Goal: Task Accomplishment & Management: Use online tool/utility

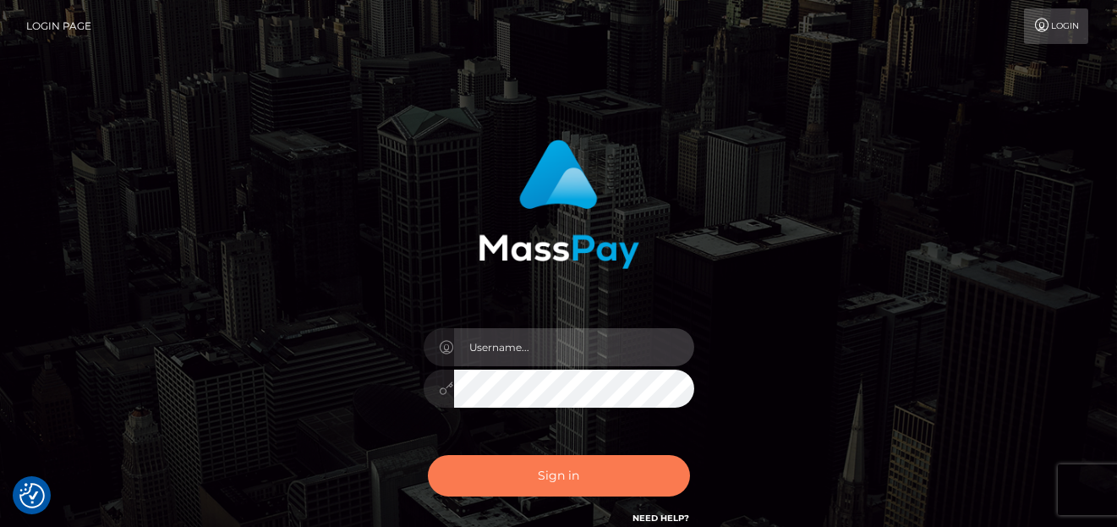
type input "[PERSON_NAME]"
click at [474, 484] on button "Sign in" at bounding box center [559, 475] width 262 height 41
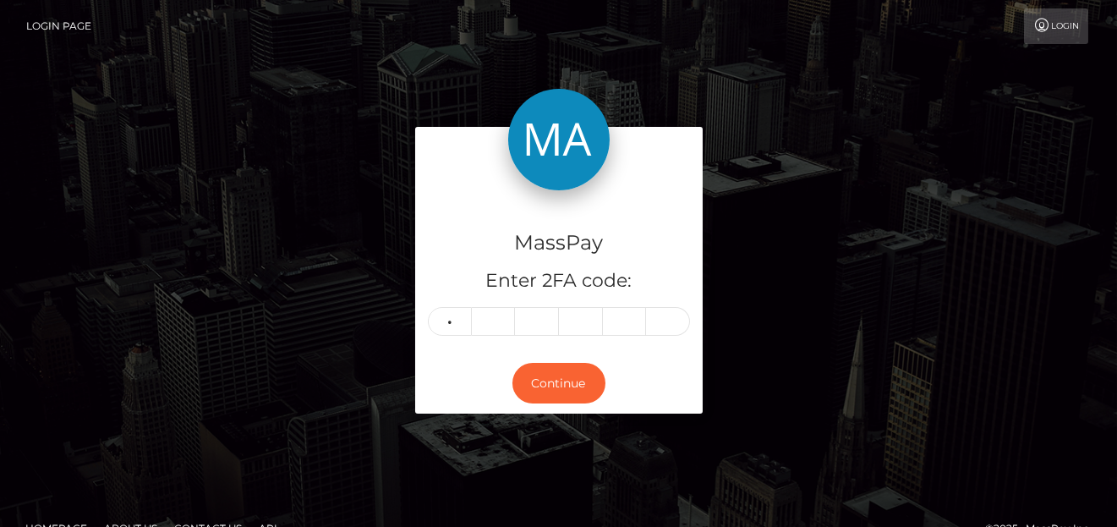
type input "0"
type input "1"
type input "0"
type input "4"
type input "9"
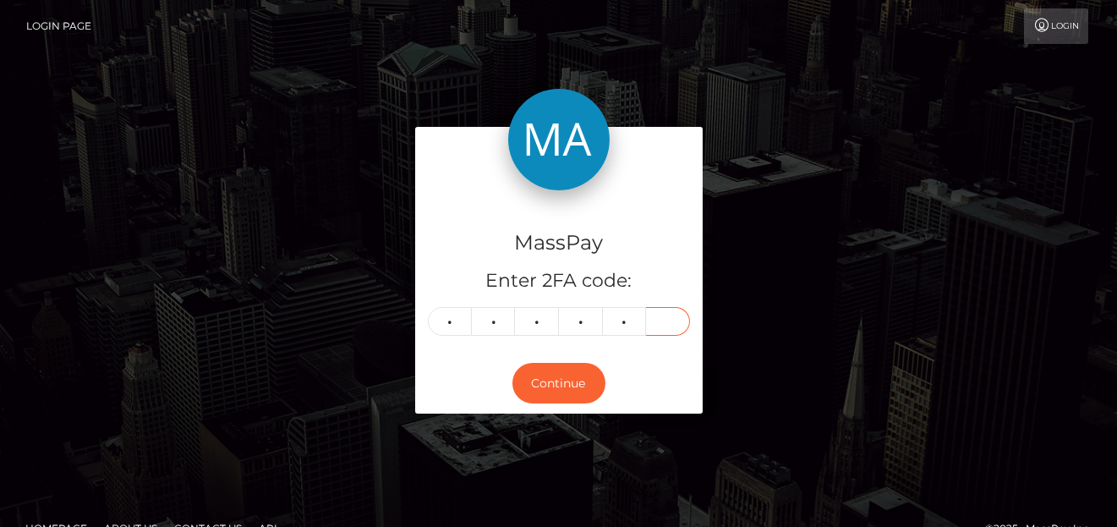
type input "4"
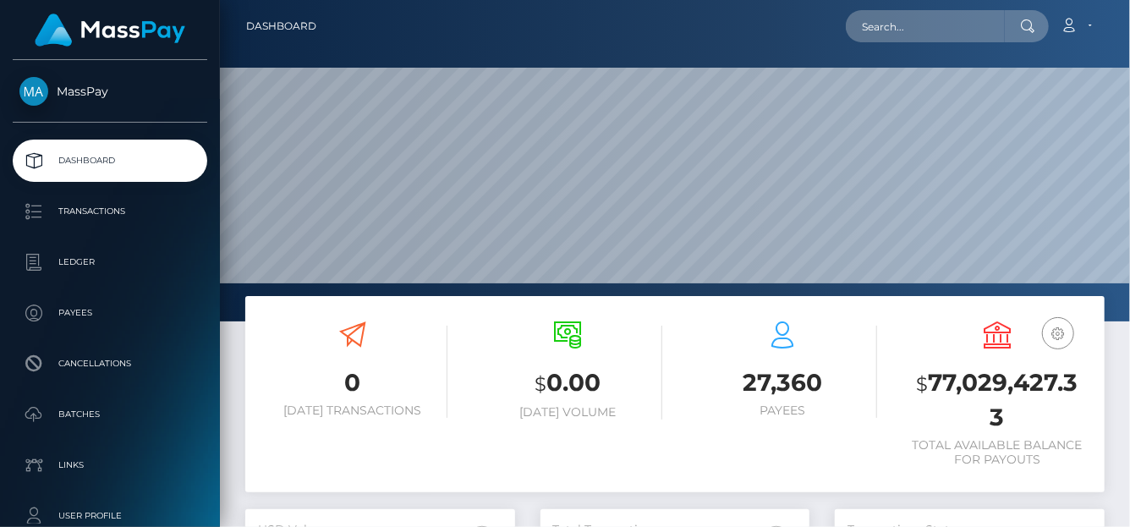
scroll to position [299, 270]
click at [896, 38] on input "text" at bounding box center [925, 26] width 159 height 32
paste input "model8166@gmail.com"
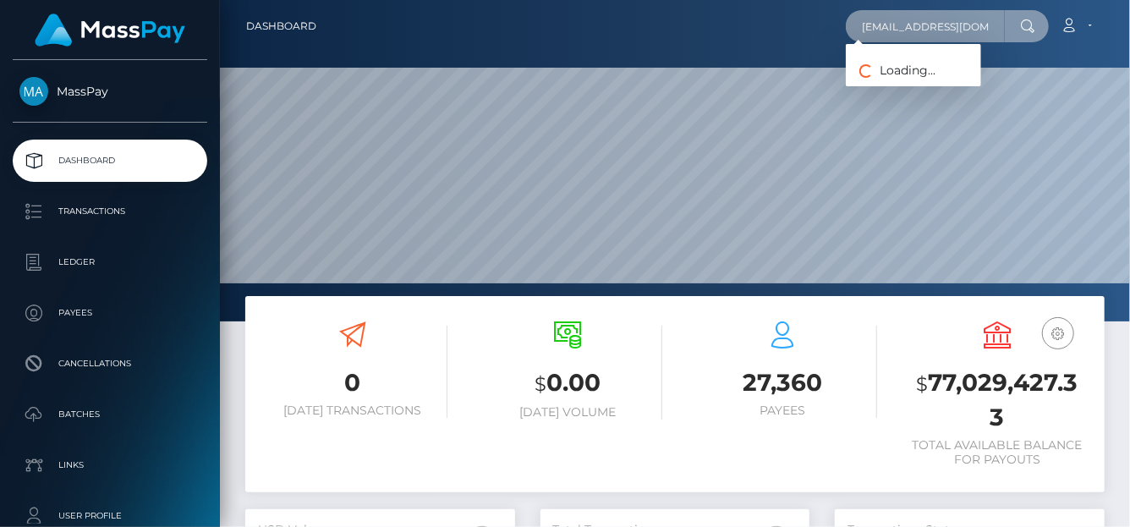
type input "model8166@gmail.com"
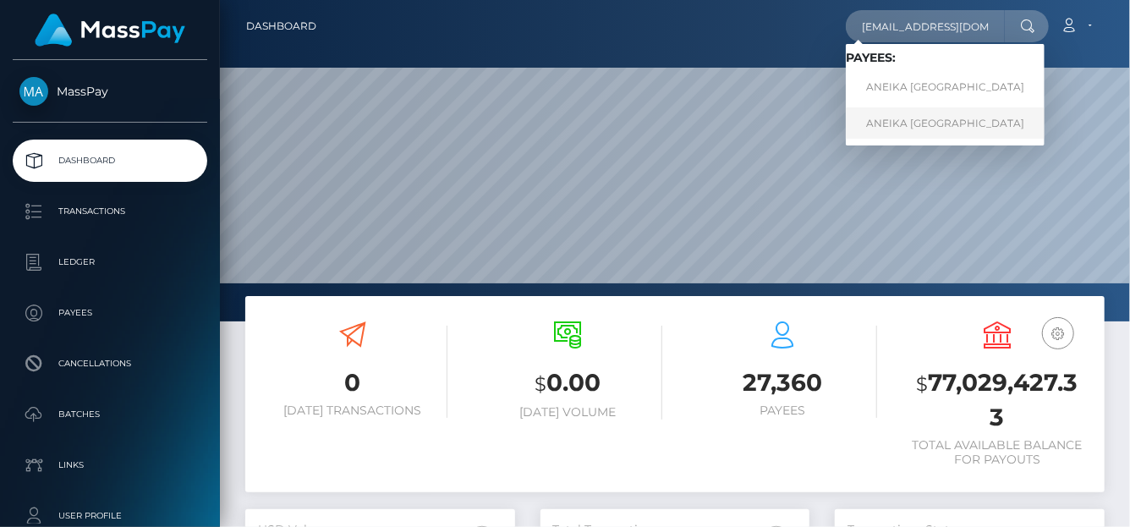
click at [878, 116] on link "ANEIKA ANDAUNA HALL" at bounding box center [945, 122] width 199 height 31
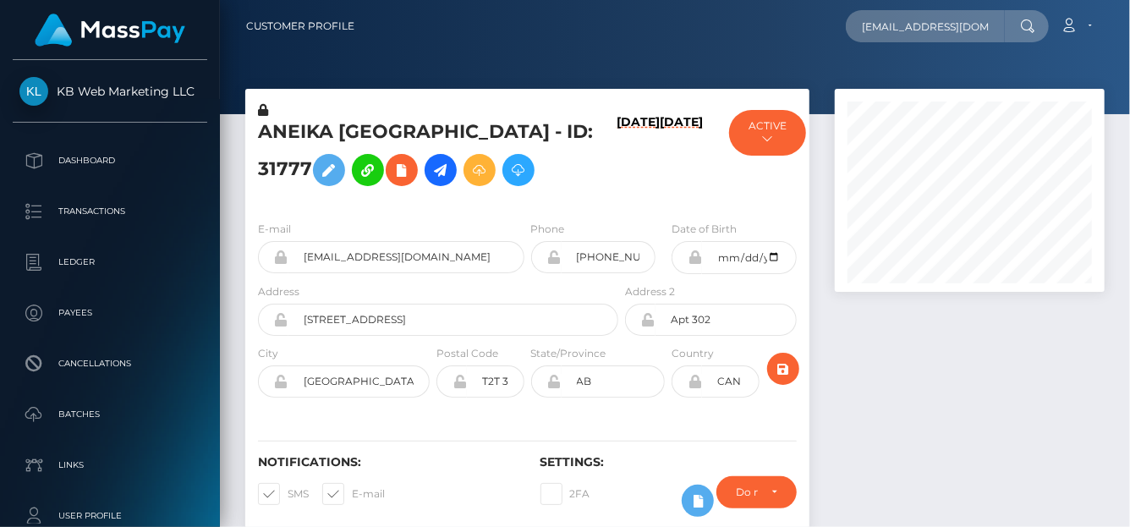
scroll to position [203, 270]
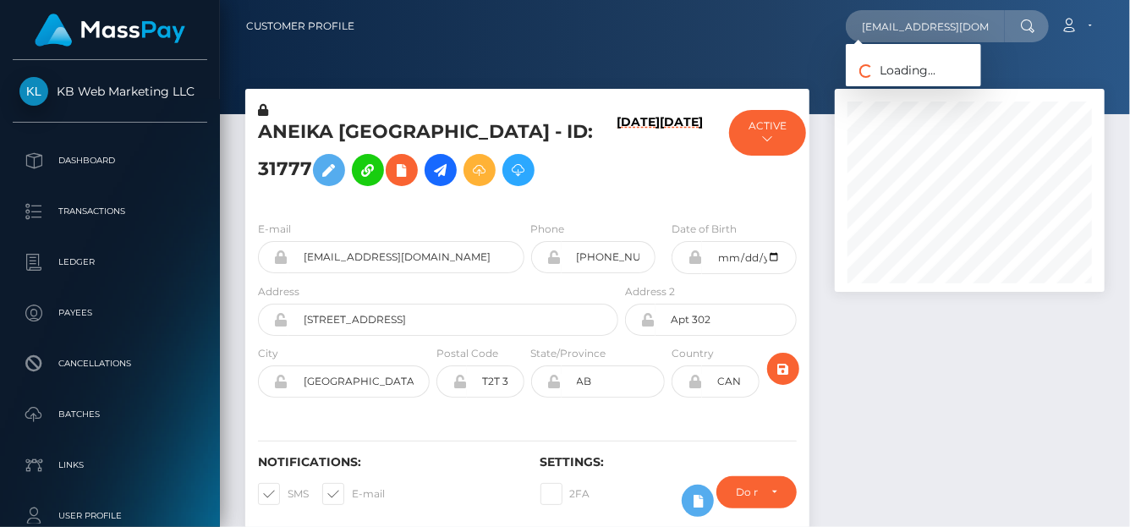
scroll to position [203, 270]
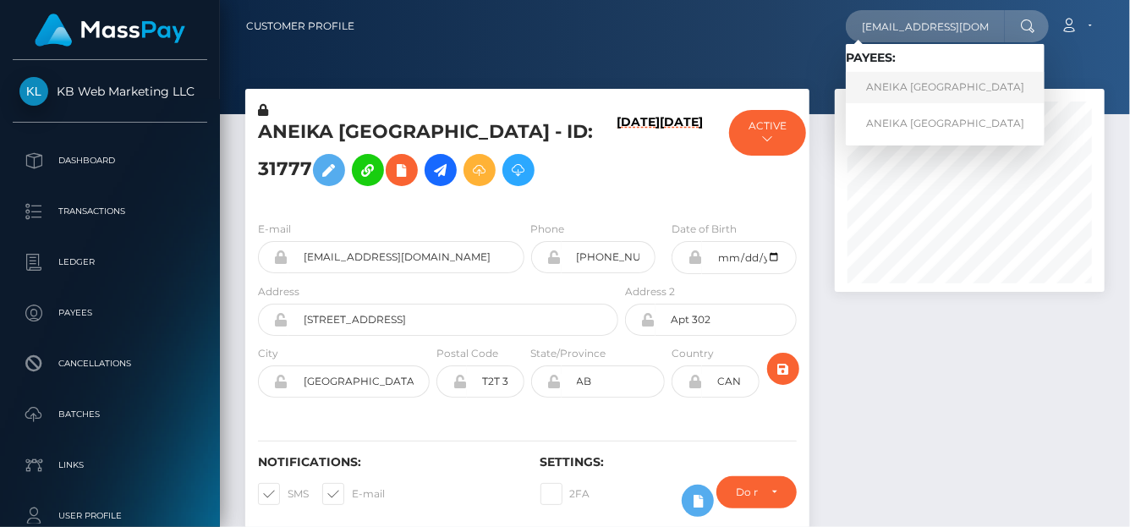
click at [889, 81] on link "ANEIKA ANDAUNA HALL" at bounding box center [945, 87] width 199 height 31
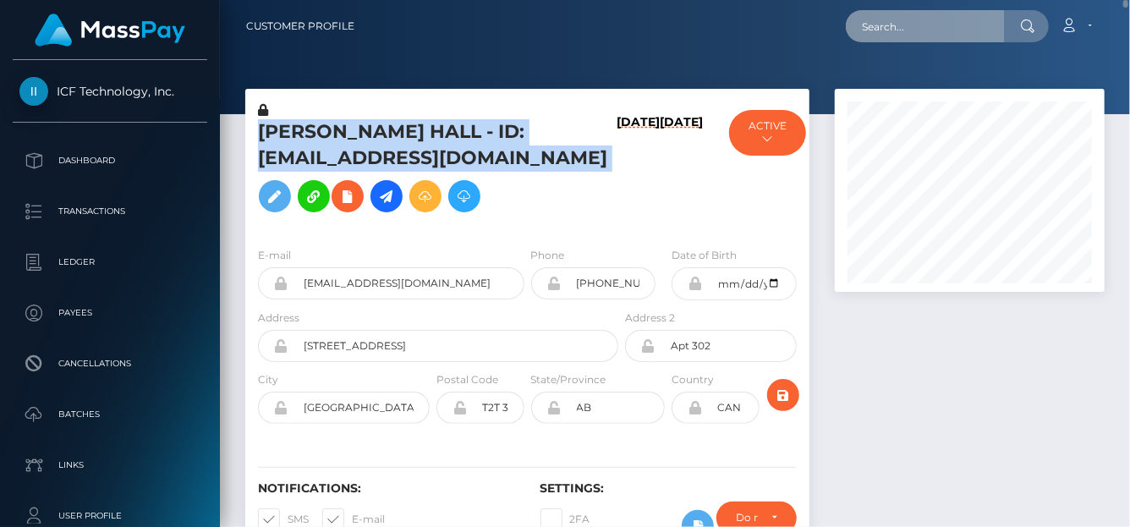
click at [870, 25] on input "text" at bounding box center [925, 26] width 159 height 32
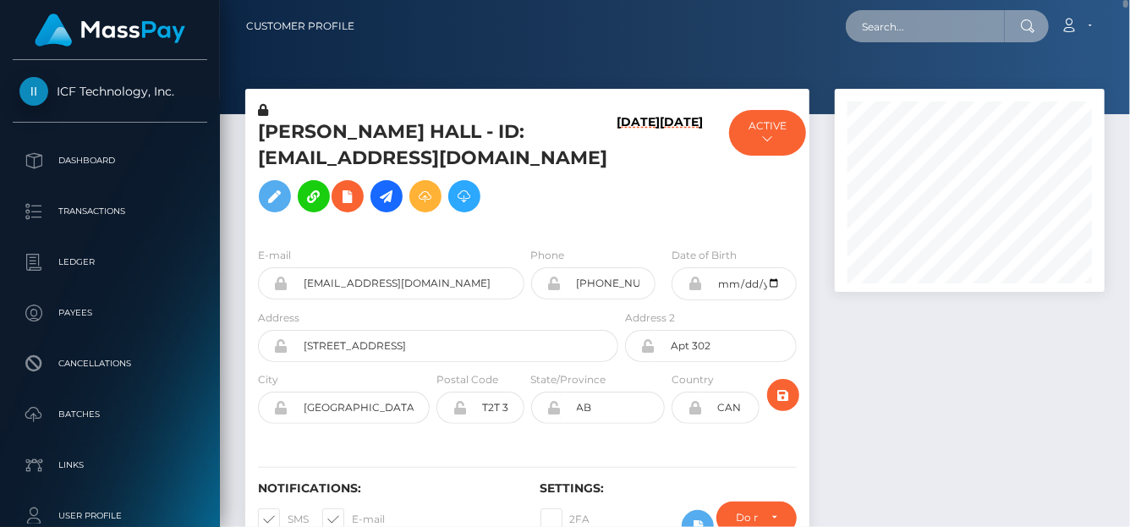
paste input "[EMAIL_ADDRESS][DOMAIN_NAME]"
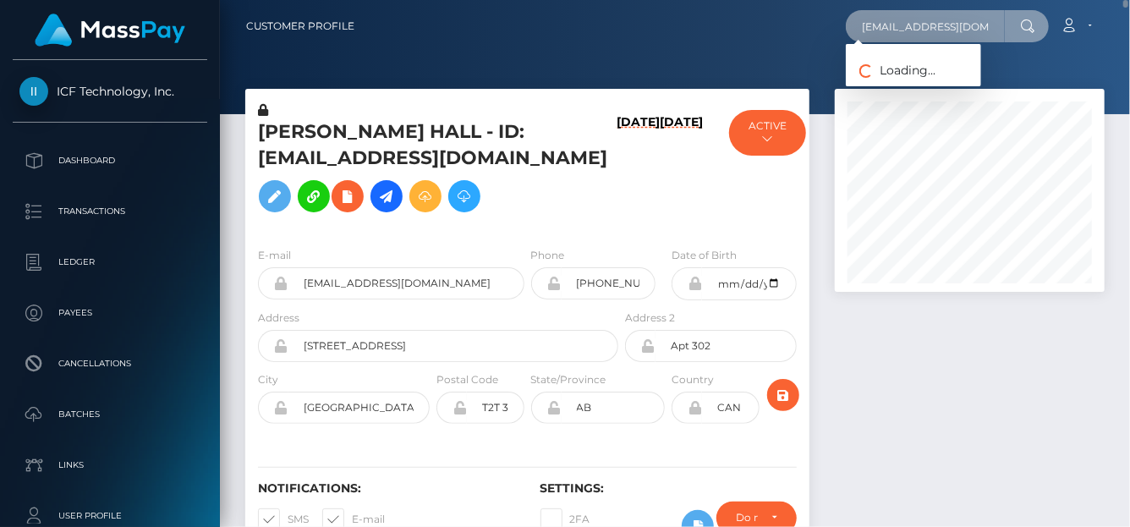
type input "[EMAIL_ADDRESS][DOMAIN_NAME]"
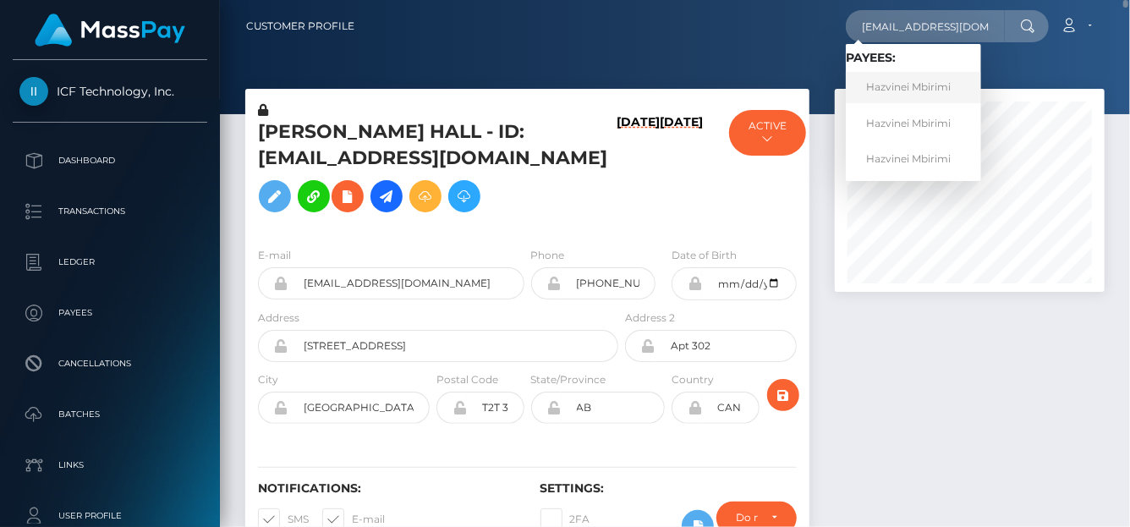
click at [928, 98] on link "Hazvinei Mbirimi" at bounding box center [913, 87] width 135 height 31
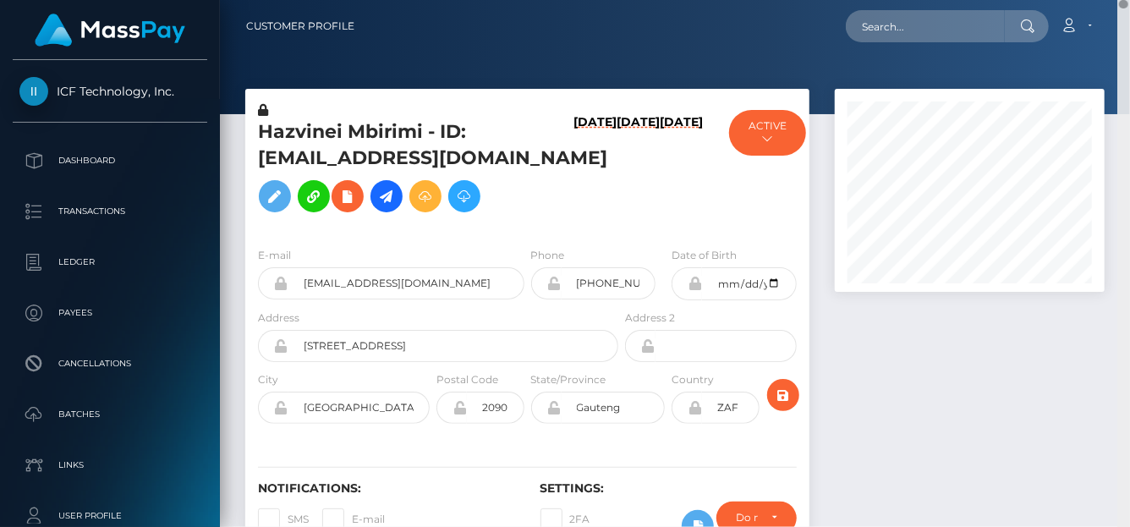
drag, startPoint x: 1120, startPoint y: 140, endPoint x: 1120, endPoint y: -68, distance: 208.0
click at [1116, 0] on html "ICF Technology, Inc. Dashboard Transactions Ledger Payees Batches" at bounding box center [565, 263] width 1130 height 527
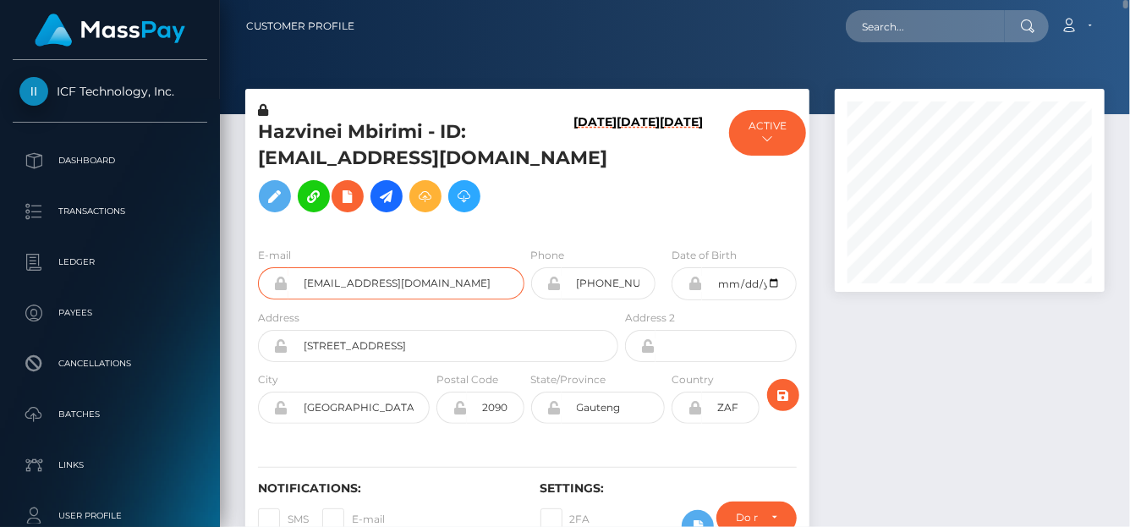
drag, startPoint x: 441, startPoint y: 299, endPoint x: 240, endPoint y: 292, distance: 200.5
click at [240, 292] on div "Hazvinei Mbirimi - ID: divascoms@gmail.com 08/22/25 08/01/24 03/01/23 Secure St…" at bounding box center [527, 332] width 589 height 487
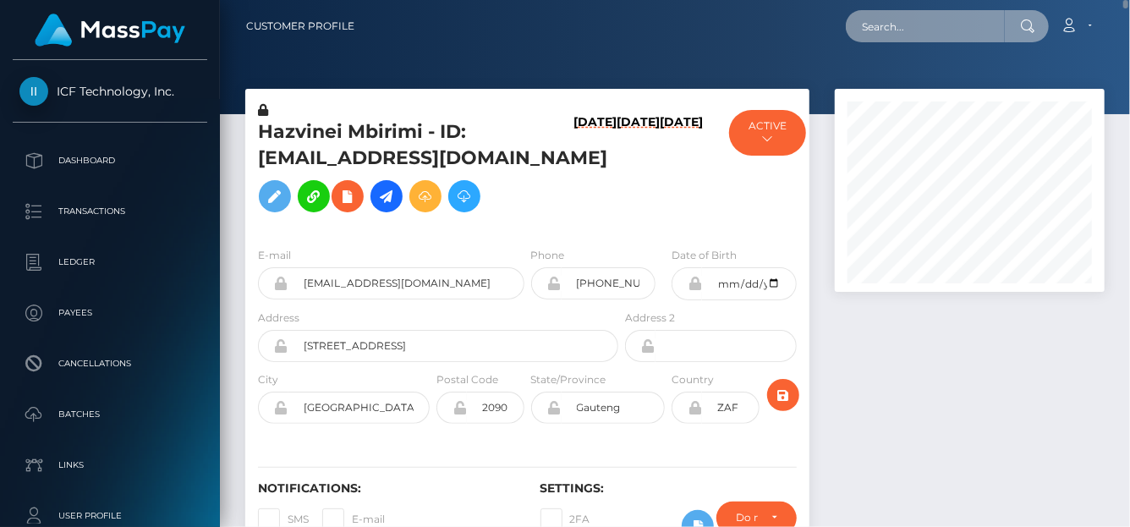
click at [868, 25] on input "text" at bounding box center [925, 26] width 159 height 32
paste input "[EMAIL_ADDRESS][DOMAIN_NAME]"
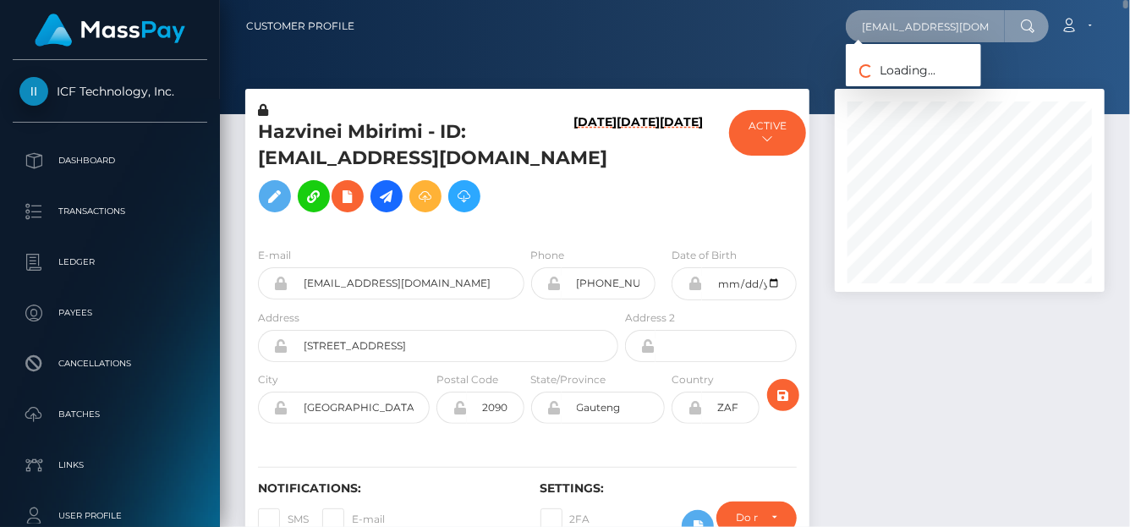
type input "[EMAIL_ADDRESS][DOMAIN_NAME]"
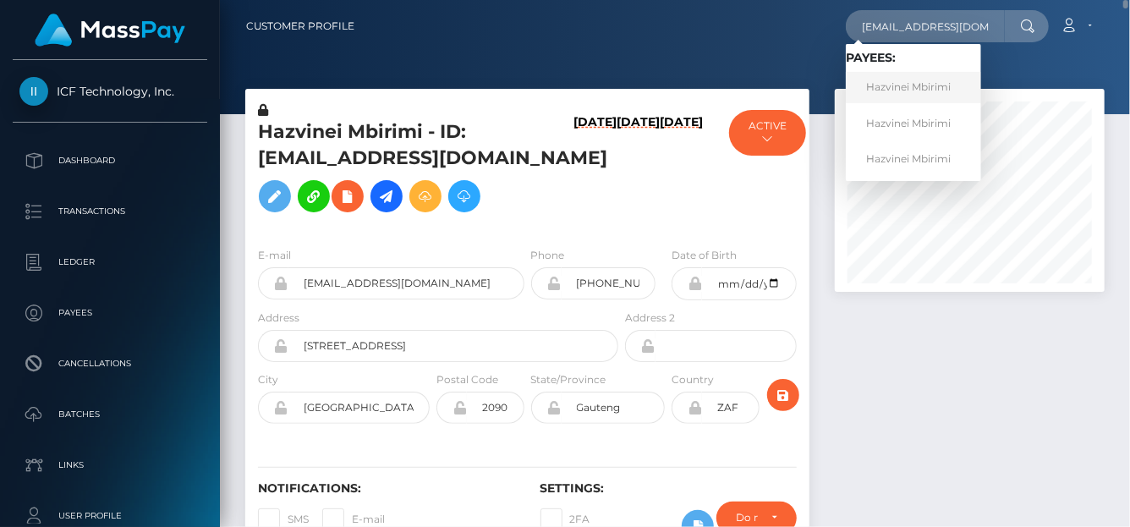
click at [922, 89] on link "Hazvinei Mbirimi" at bounding box center [913, 87] width 135 height 31
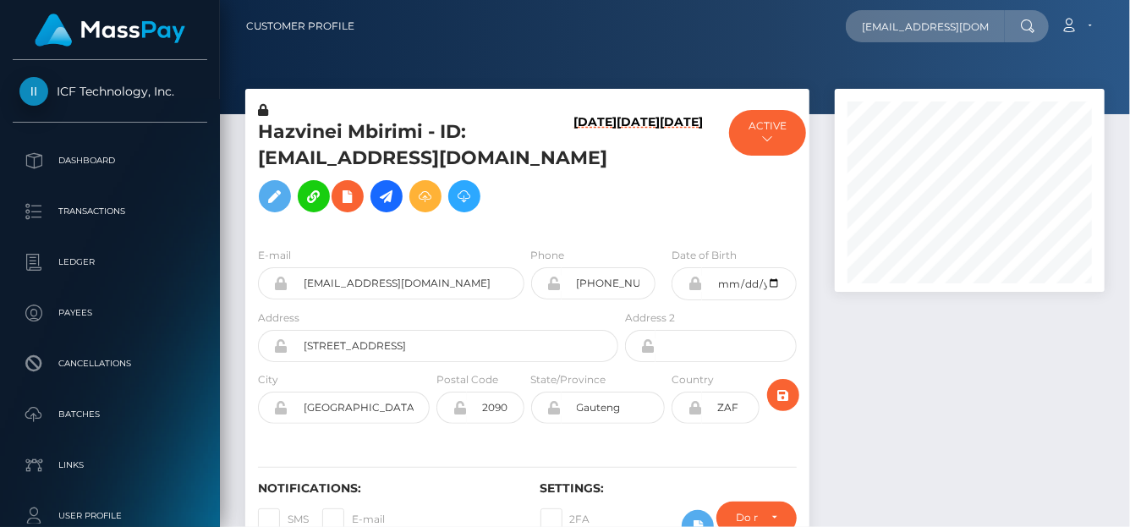
scroll to position [203, 270]
click at [884, 30] on input "[EMAIL_ADDRESS][DOMAIN_NAME]" at bounding box center [925, 26] width 159 height 32
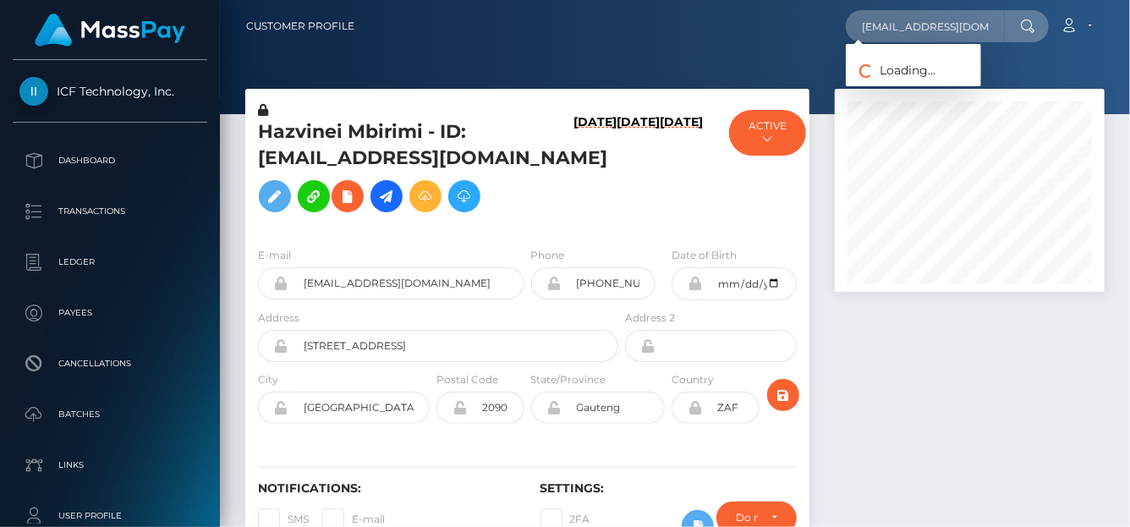
scroll to position [203, 270]
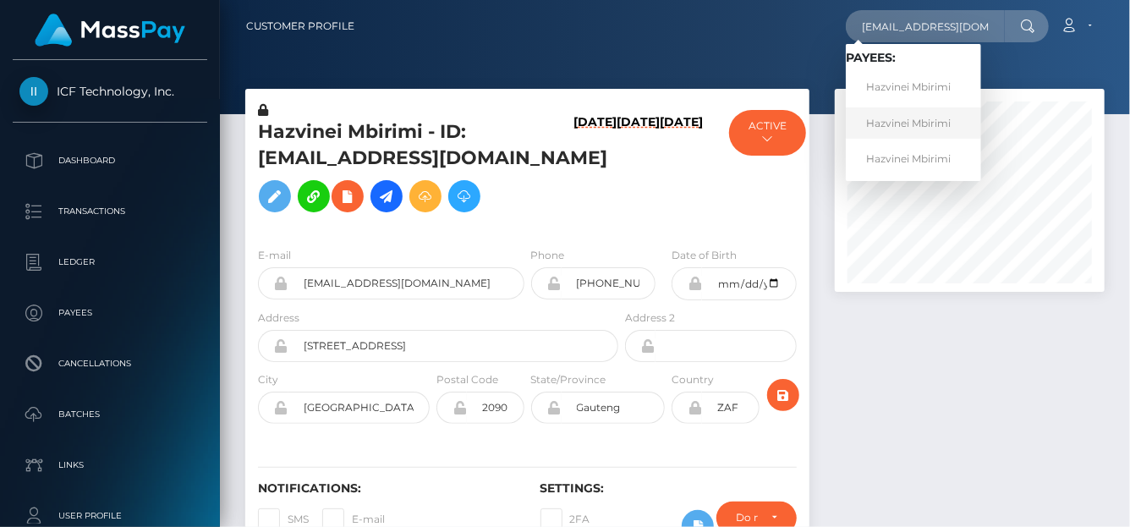
click at [912, 115] on link "Hazvinei Mbirimi" at bounding box center [913, 122] width 135 height 31
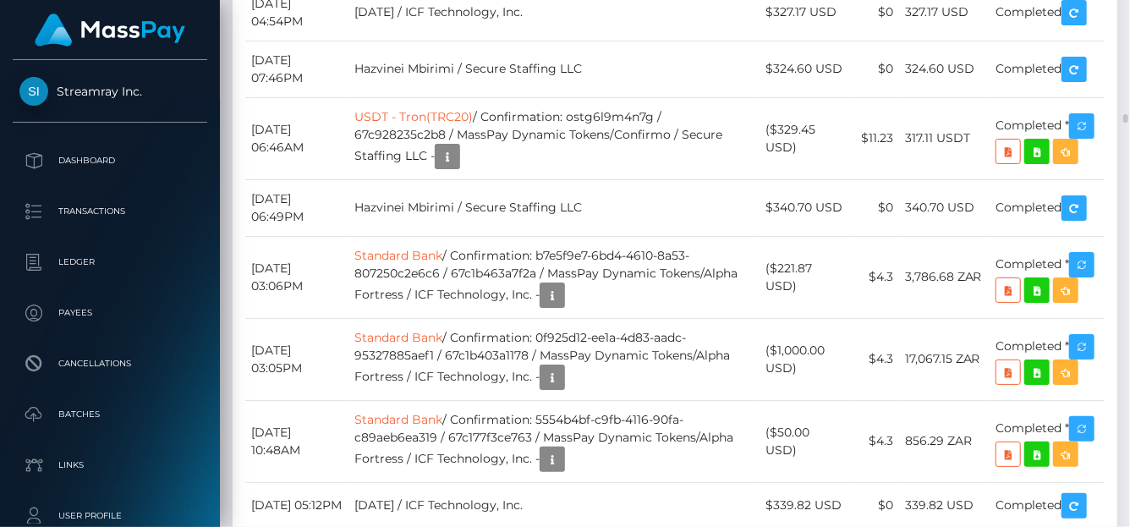
scroll to position [12191, 0]
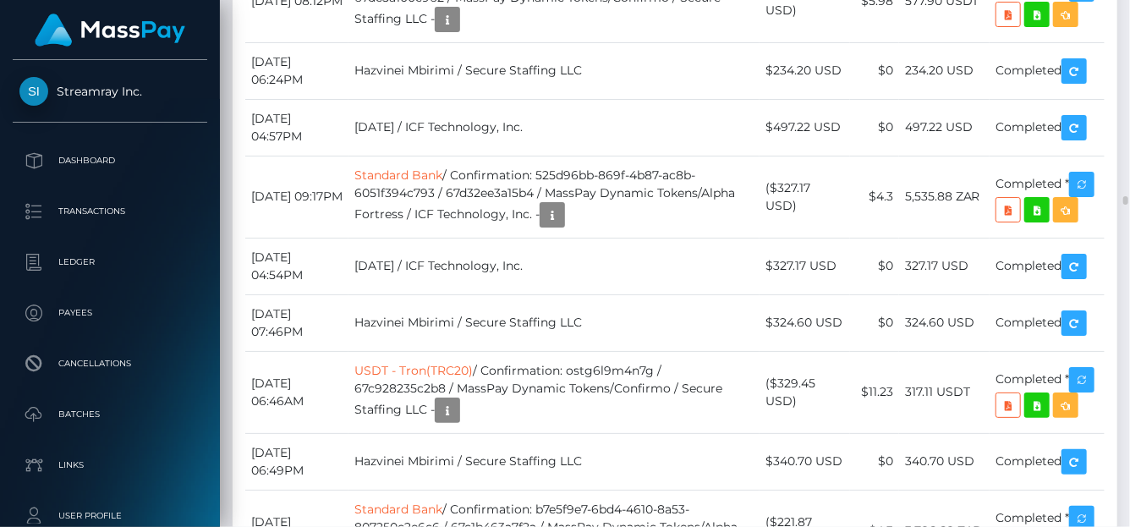
drag, startPoint x: 812, startPoint y: 281, endPoint x: 724, endPoint y: 276, distance: 88.0
drag, startPoint x: 726, startPoint y: 276, endPoint x: 794, endPoint y: 275, distance: 67.7
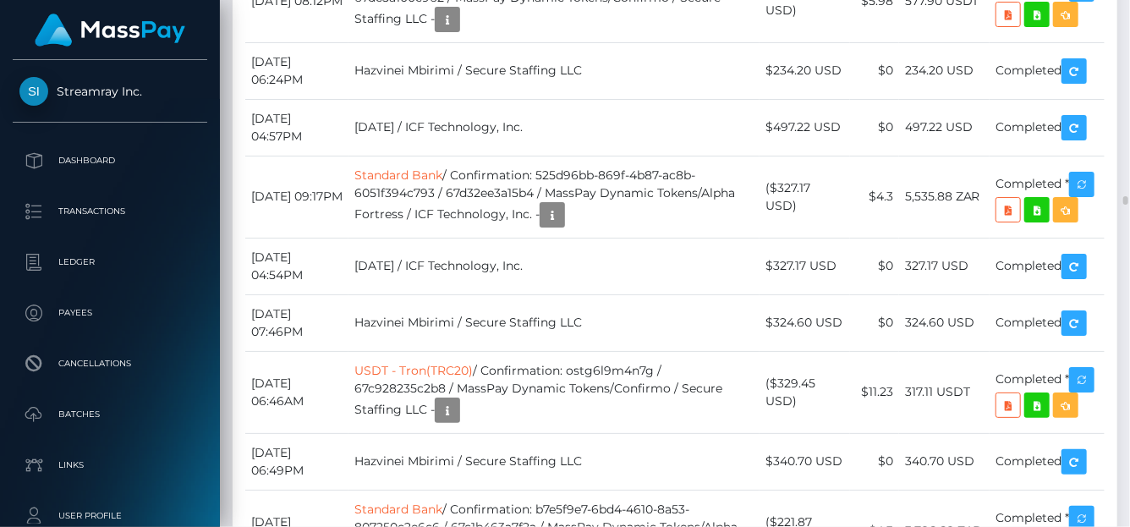
drag, startPoint x: 800, startPoint y: 278, endPoint x: 719, endPoint y: 276, distance: 81.2
copy td "172.226.162.18"
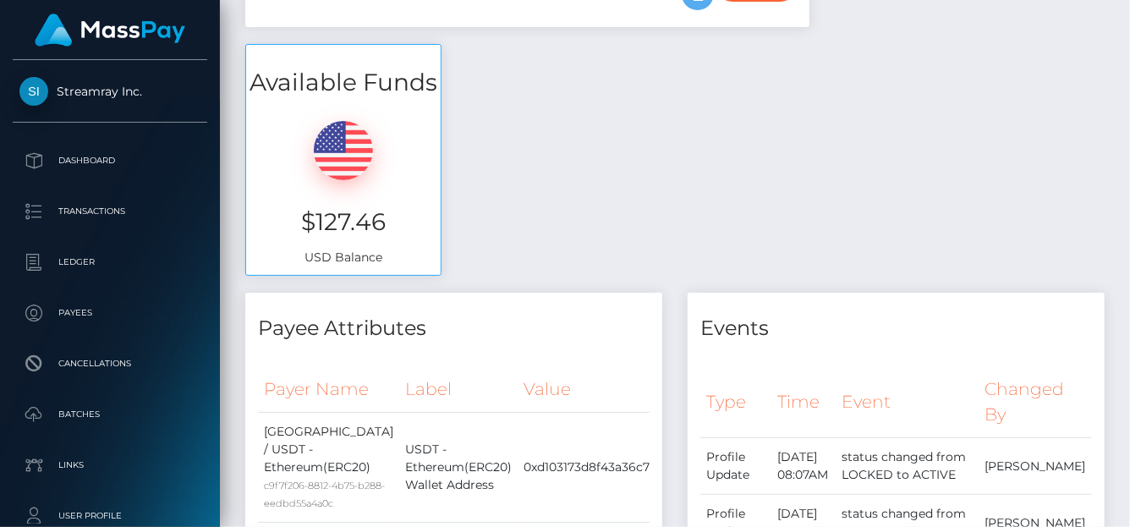
scroll to position [0, 0]
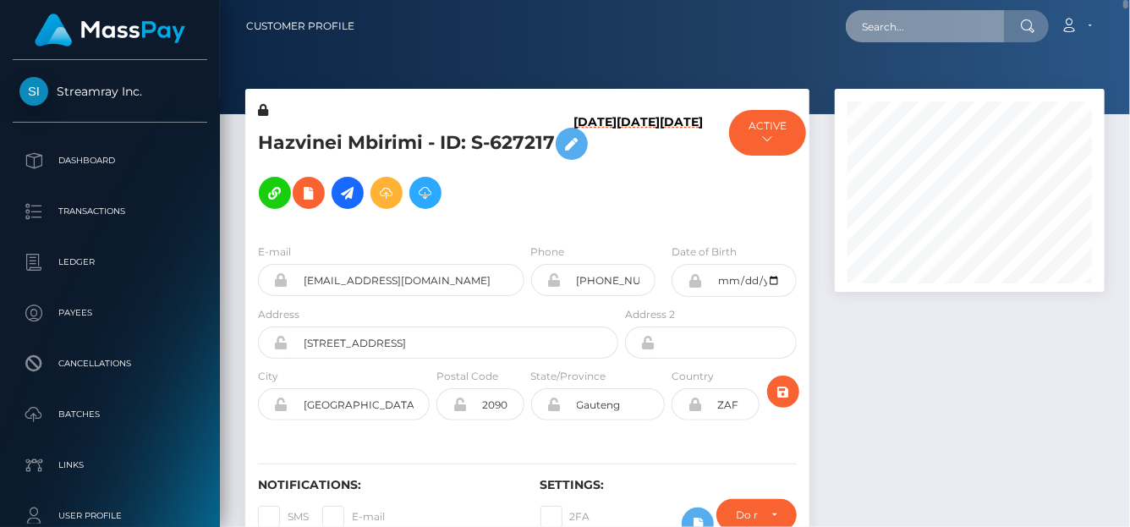
click at [898, 24] on input "text" at bounding box center [925, 26] width 159 height 32
paste input "therubyowens@gmail.com"
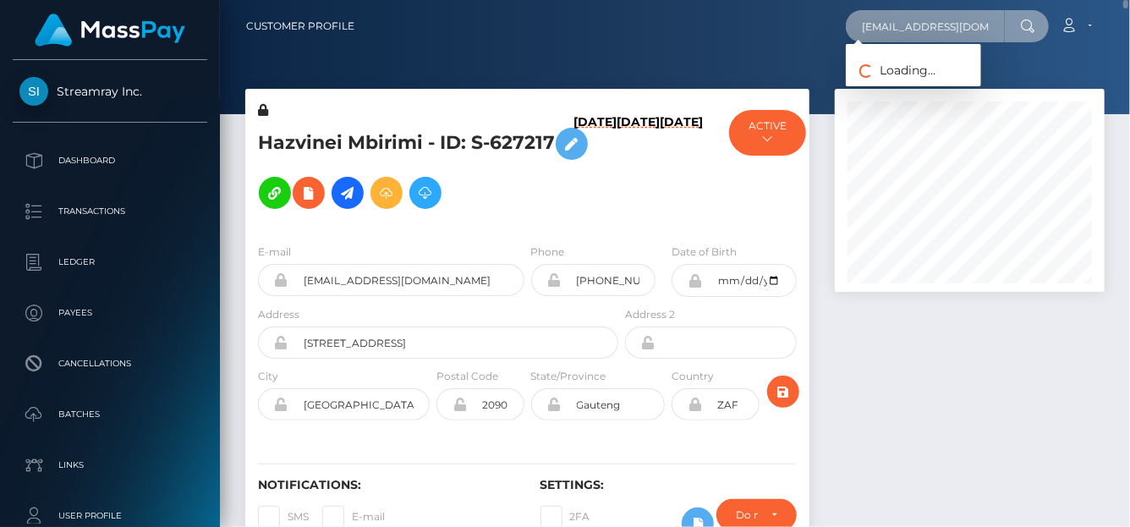
scroll to position [0, 13]
type input "therubyowens@gmail.com"
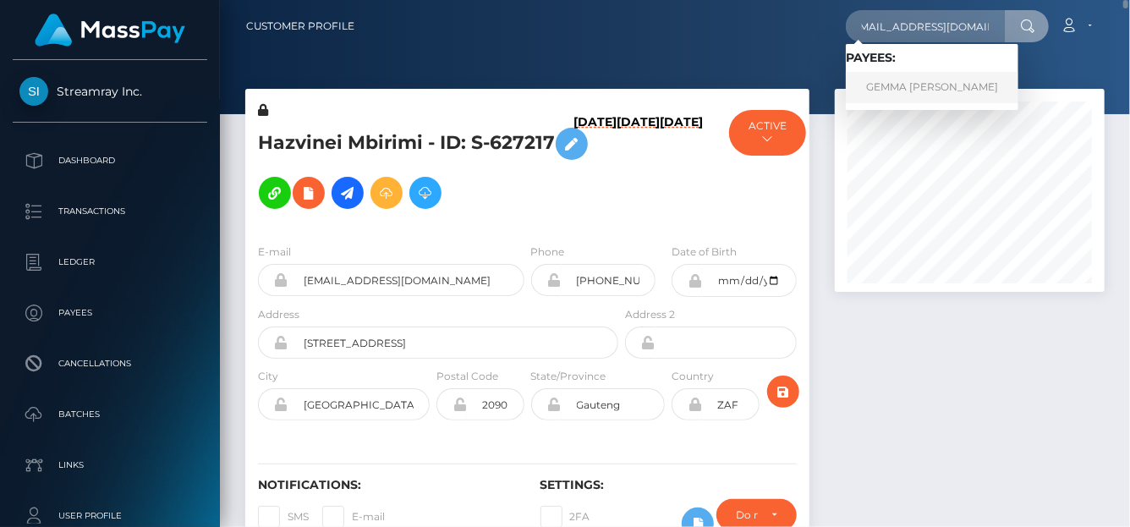
click at [882, 76] on link "GEMMA PARIS DEERING" at bounding box center [932, 87] width 172 height 31
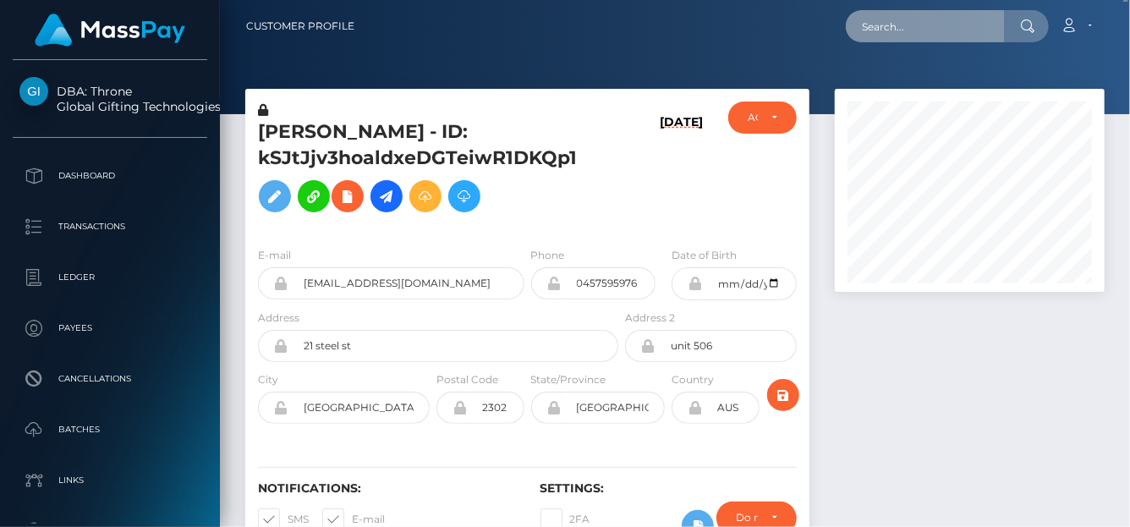
click at [918, 38] on input "text" at bounding box center [925, 26] width 159 height 32
click at [898, 20] on input "text" at bounding box center [925, 26] width 159 height 32
click at [879, 23] on input "text" at bounding box center [925, 26] width 159 height 32
paste input "64eb6f81a868138ead0d92a0"
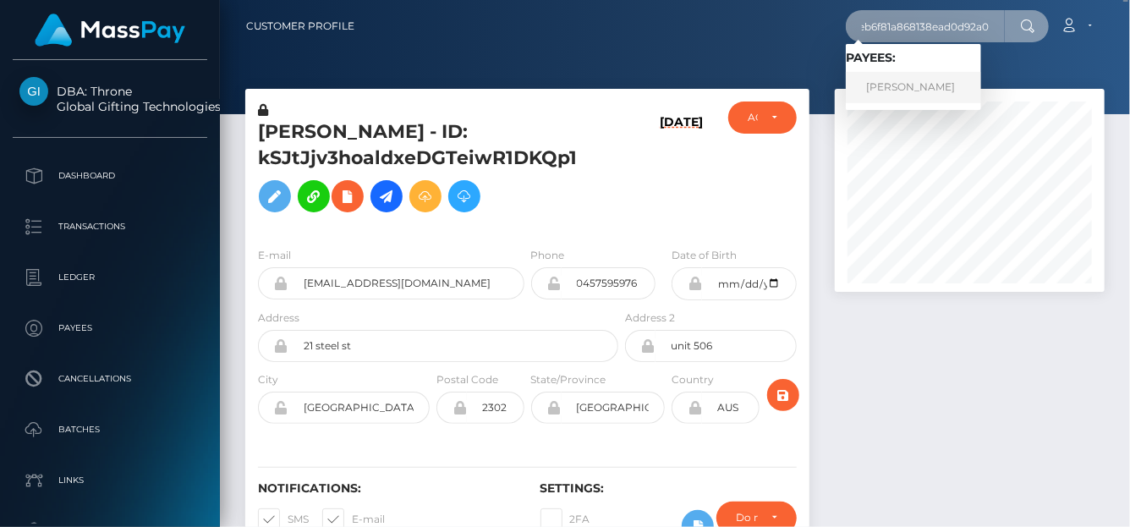
type input "64eb6f81a868138ead0d92a0"
click at [873, 82] on link "Amy Evans" at bounding box center [913, 87] width 135 height 31
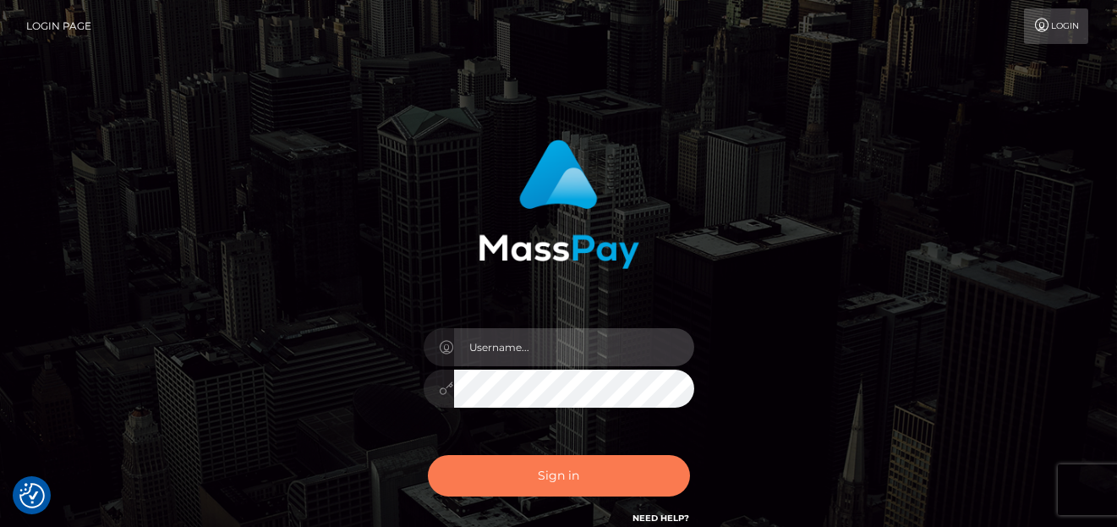
type input "denise"
click at [550, 468] on button "Sign in" at bounding box center [559, 475] width 262 height 41
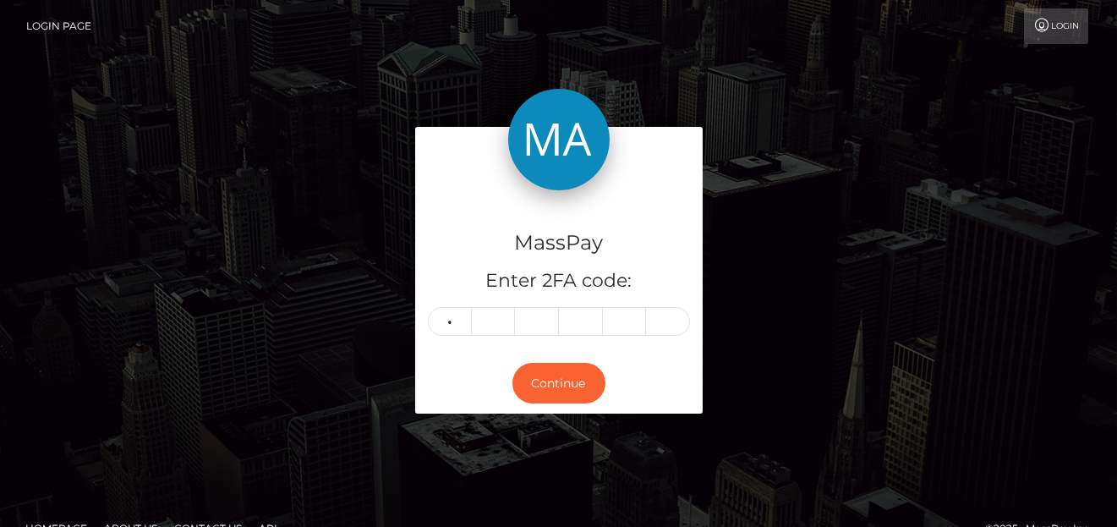
type input "3"
type input "4"
type input "0"
type input "1"
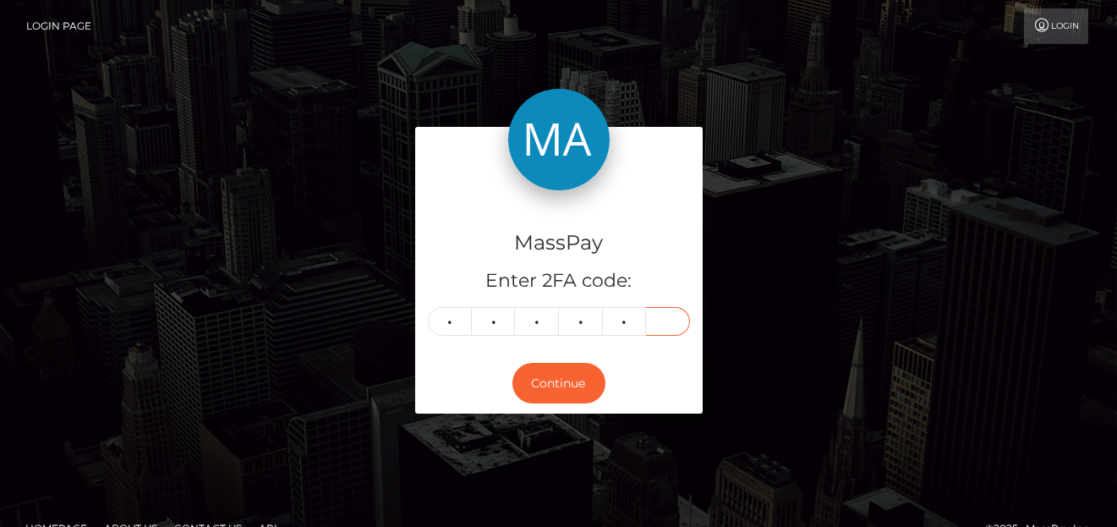
type input "4"
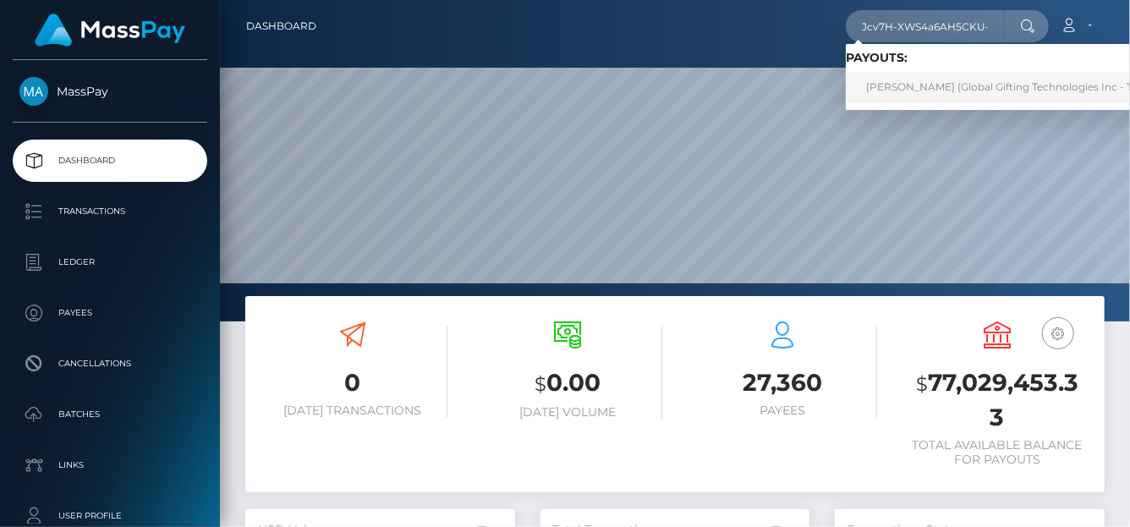
drag, startPoint x: 856, startPoint y: 62, endPoint x: 905, endPoint y: 85, distance: 54.5
click at [905, 85] on link "[PERSON_NAME] (Global Gifting Technologies Inc - Throne)" at bounding box center [1016, 87] width 341 height 31
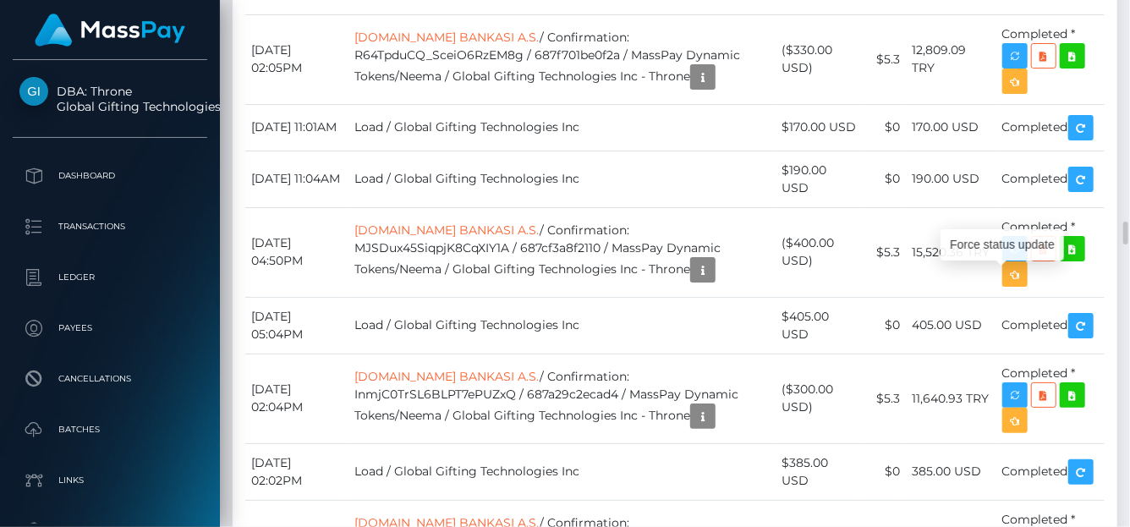
scroll to position [203, 270]
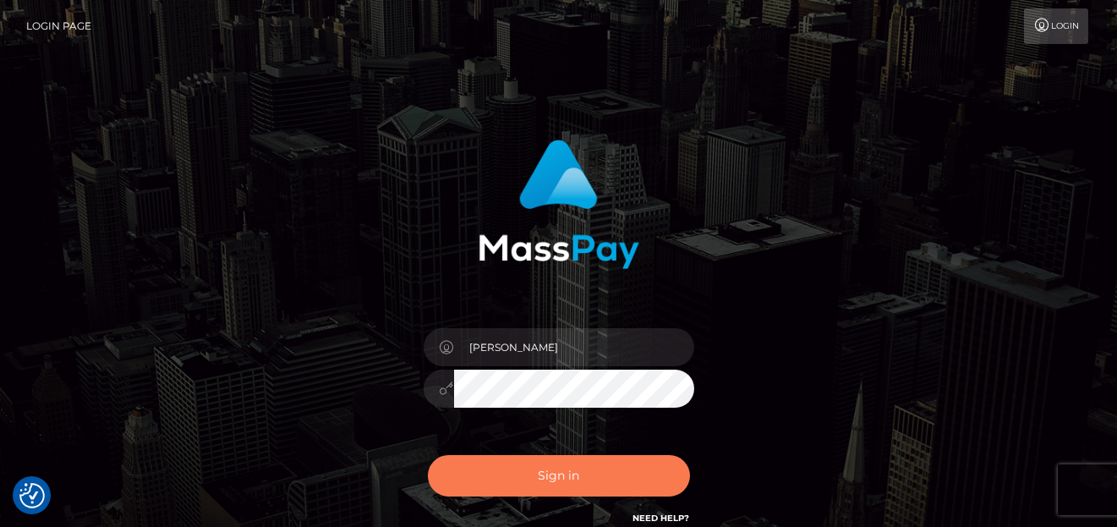
click at [556, 479] on button "Sign in" at bounding box center [559, 475] width 262 height 41
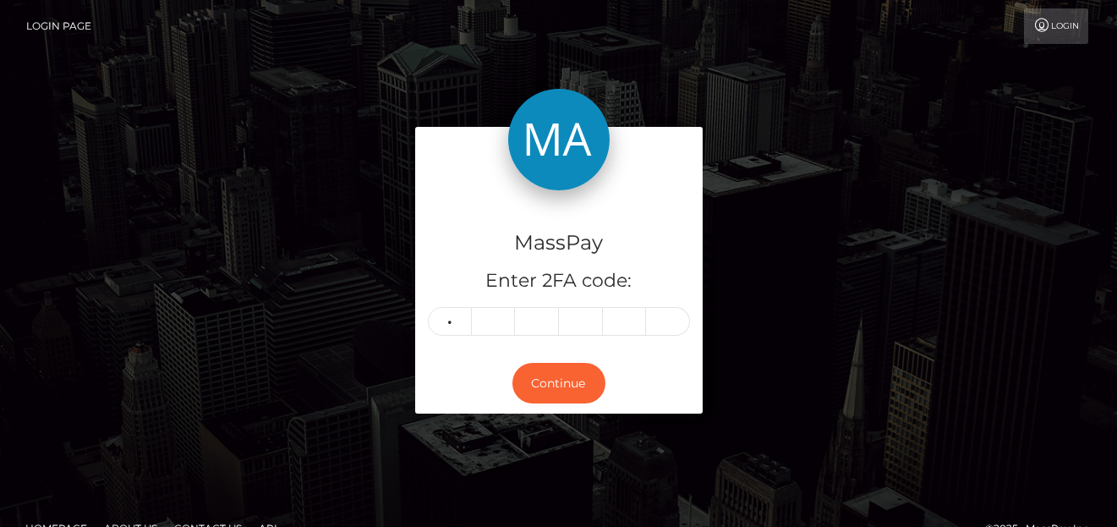
type input "0"
type input "6"
type input "0"
type input "3"
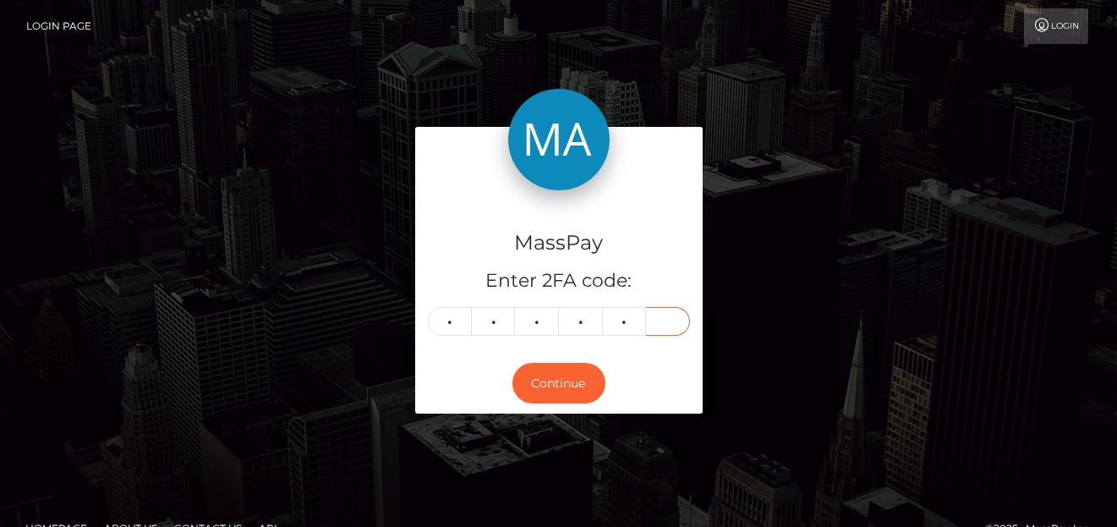
type input "4"
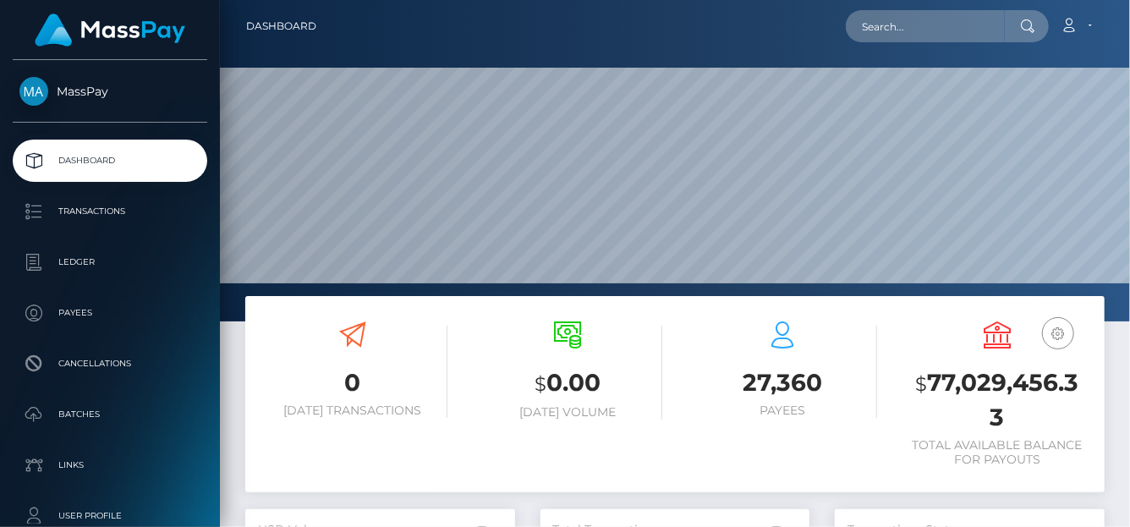
scroll to position [299, 270]
click at [869, 30] on input "text" at bounding box center [925, 26] width 159 height 32
paste input "[EMAIL_ADDRESS][DOMAIN_NAME]"
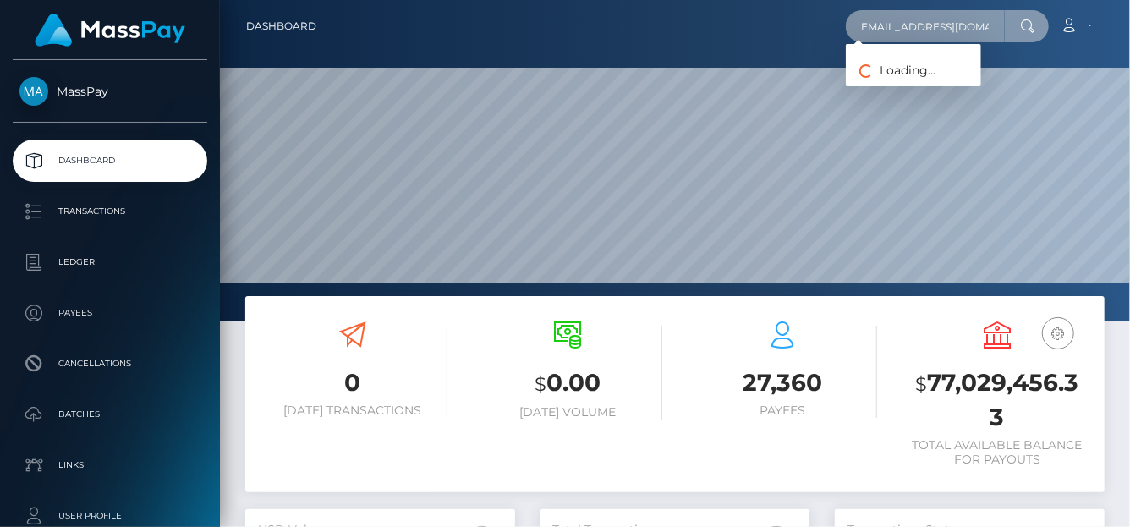
type input "[EMAIL_ADDRESS][DOMAIN_NAME]"
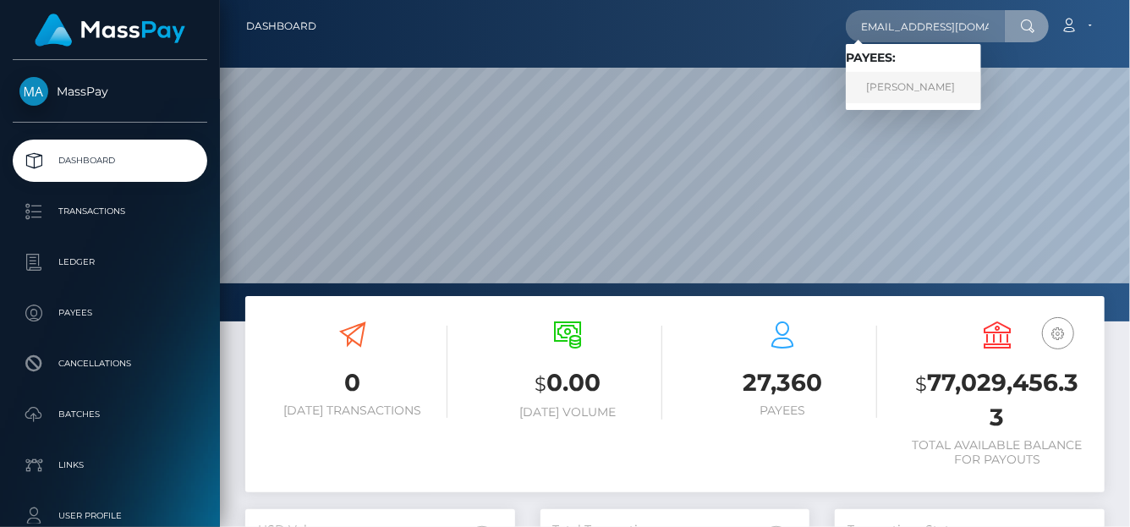
click at [890, 93] on link "Lauren Barley" at bounding box center [913, 87] width 135 height 31
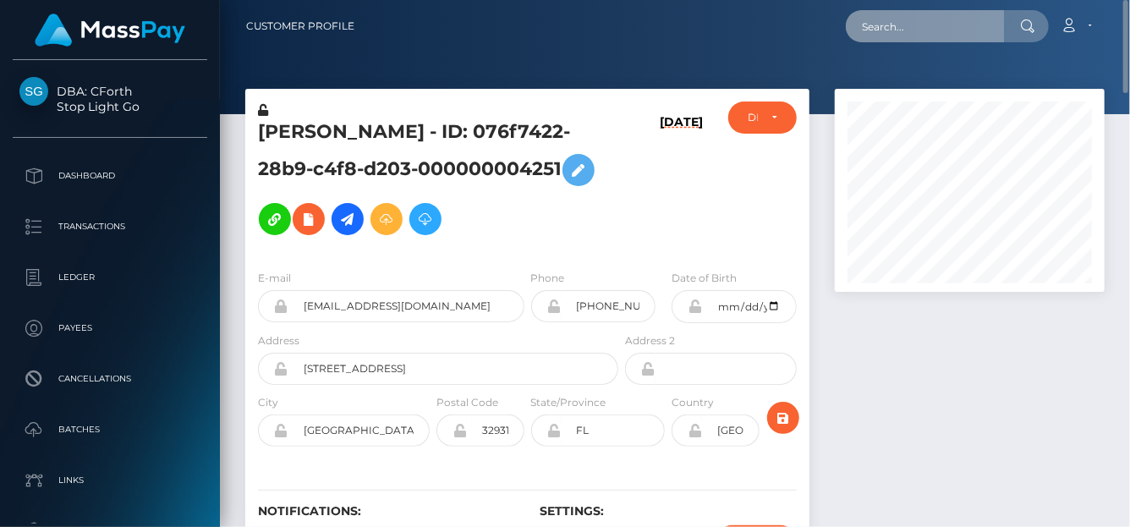
click at [892, 29] on input "text" at bounding box center [925, 26] width 159 height 32
click at [298, 220] on icon at bounding box center [308, 219] width 20 height 21
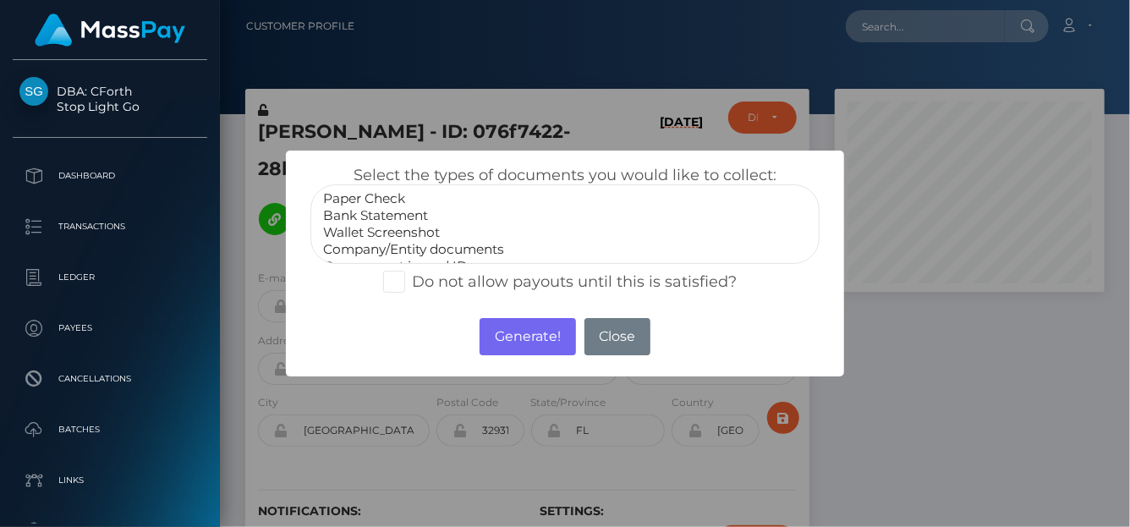
select select "Bank Statement"
click at [411, 212] on option "Bank Statement" at bounding box center [564, 215] width 487 height 17
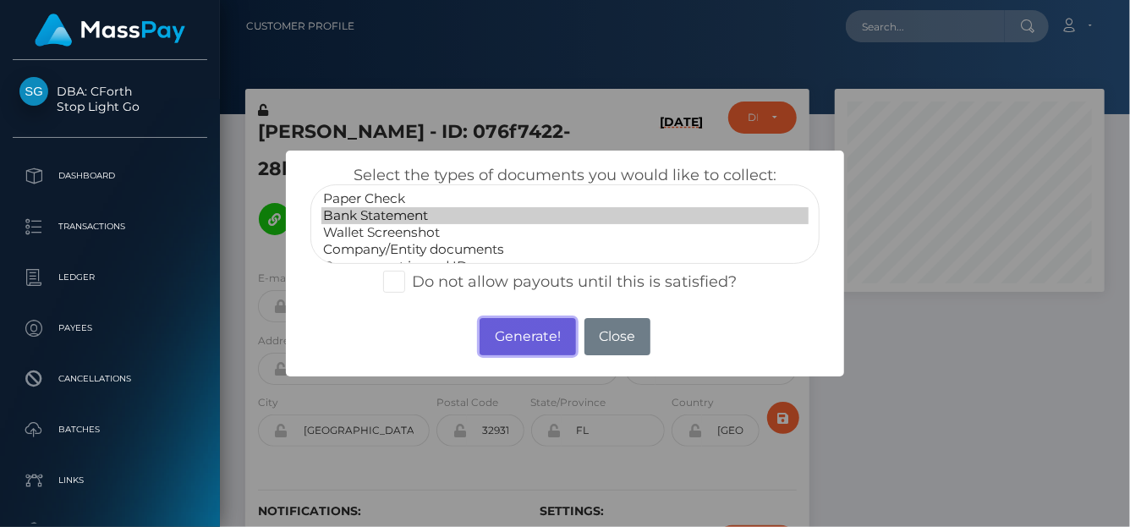
click at [511, 337] on button "Generate!" at bounding box center [527, 336] width 96 height 37
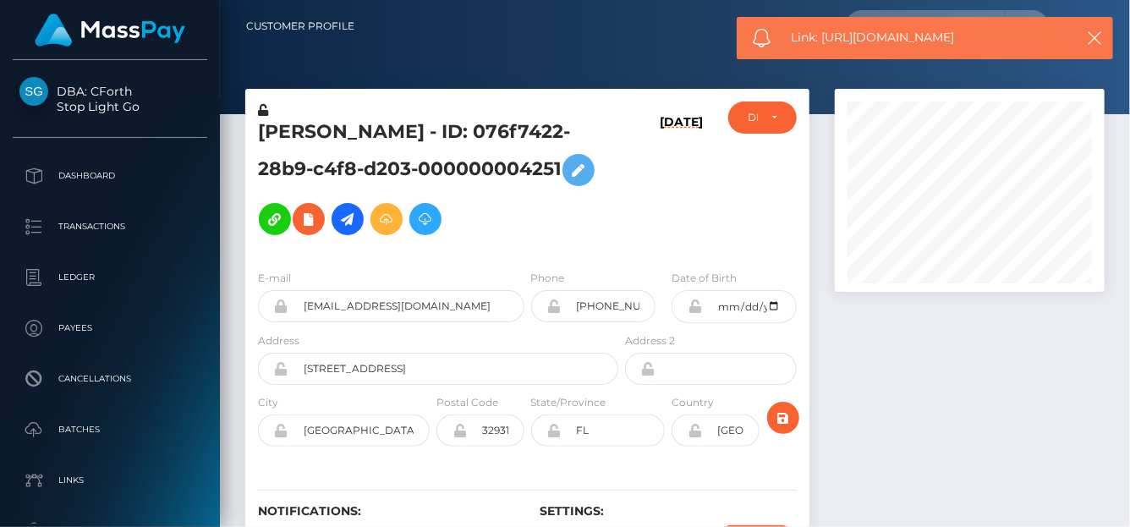
drag, startPoint x: 997, startPoint y: 37, endPoint x: 825, endPoint y: 41, distance: 171.7
click at [824, 40] on span "Link: [URL][DOMAIN_NAME]" at bounding box center [926, 38] width 271 height 18
copy span "[URL][DOMAIN_NAME]"
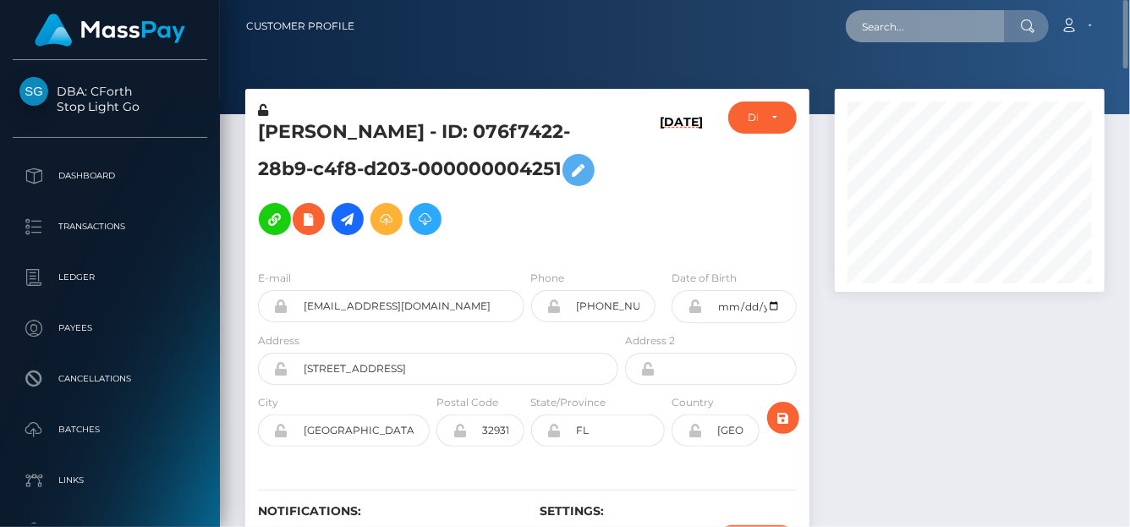
click at [900, 25] on input "text" at bounding box center [925, 26] width 159 height 32
paste input "MSPb1b02acb7796fd0"
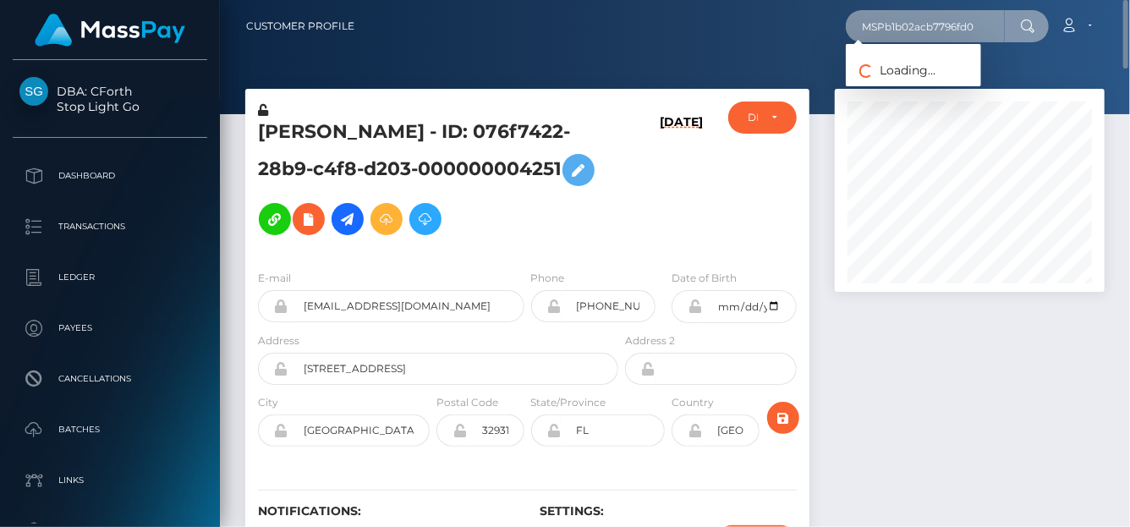
type input "MSPb1b02acb7796fd0"
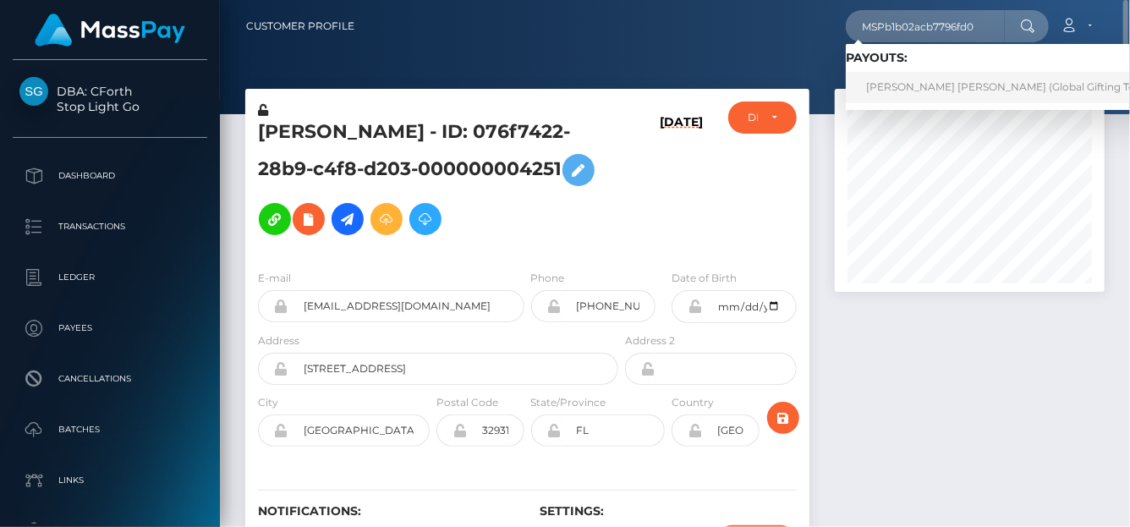
click at [895, 85] on link "RODRIGO ALEJANDRO VILLICANA PEREZ (Global Gifting Technologies Inc - Throne)" at bounding box center [1062, 87] width 432 height 31
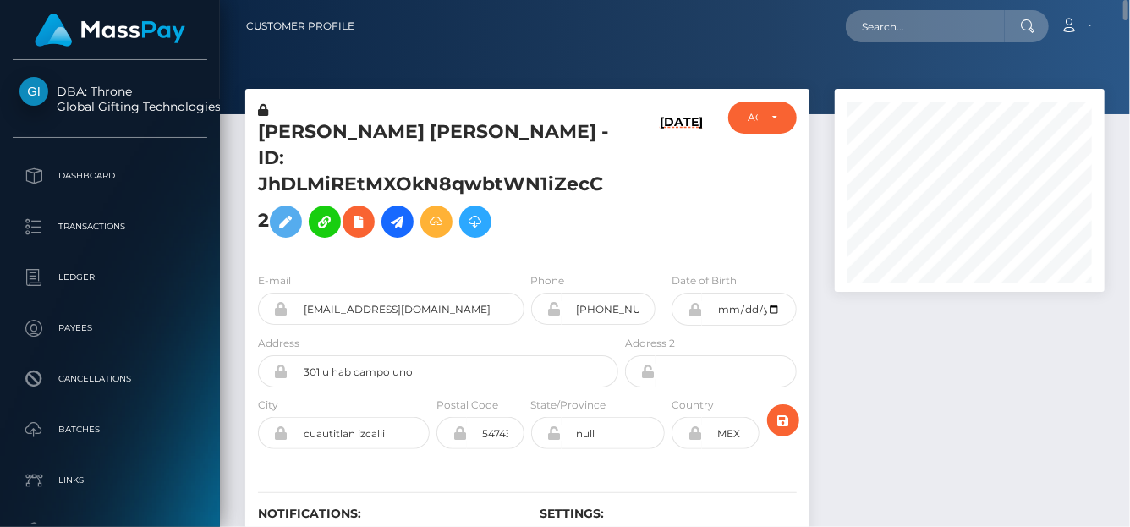
scroll to position [203, 270]
click at [895, 23] on input "text" at bounding box center [925, 26] width 159 height 32
paste input "[EMAIL_ADDRESS][DOMAIN_NAME]"
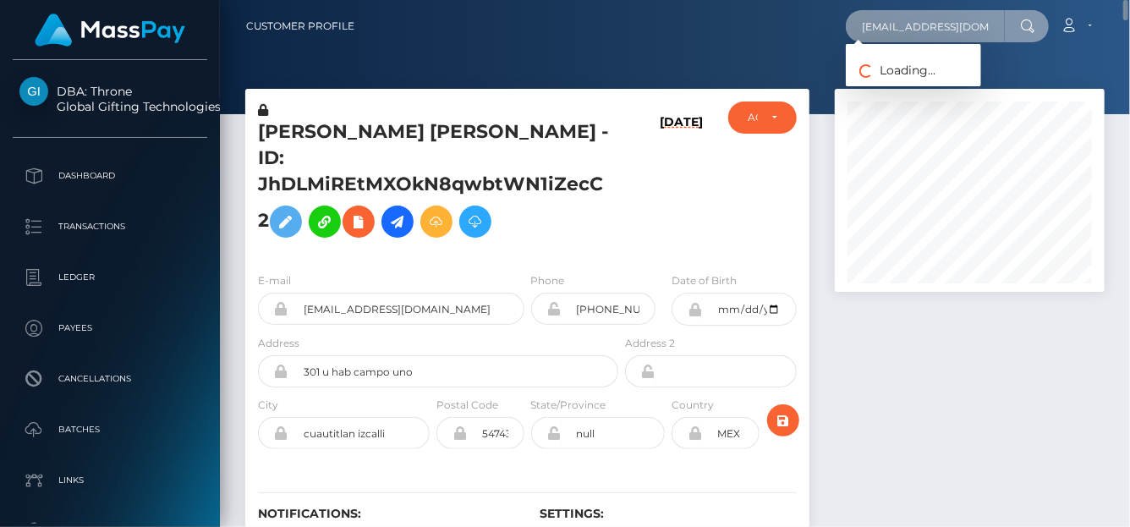
scroll to position [0, 25]
type input "[EMAIL_ADDRESS][DOMAIN_NAME]"
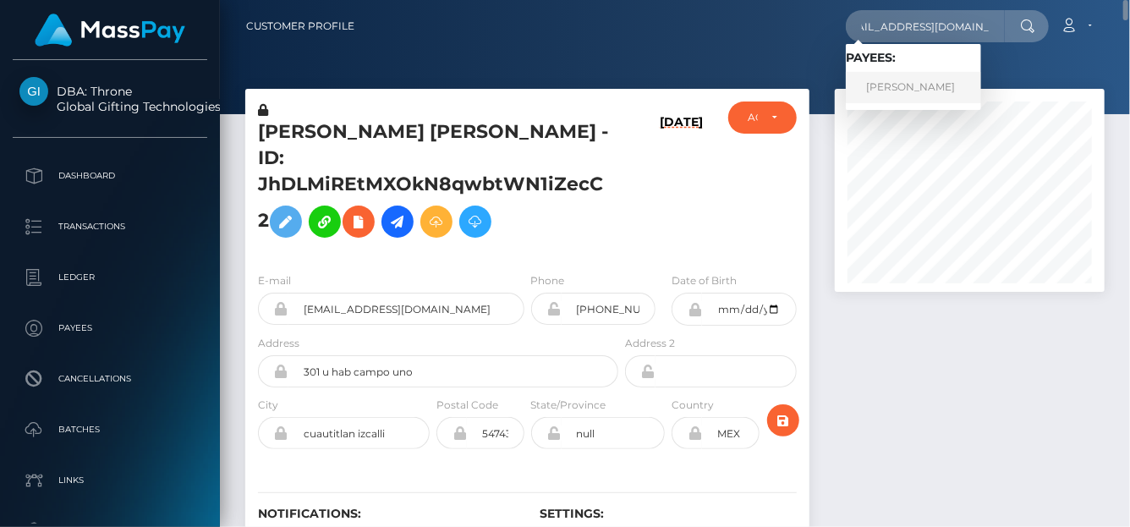
scroll to position [0, 0]
click at [889, 87] on link "Shelby Wright" at bounding box center [913, 87] width 135 height 31
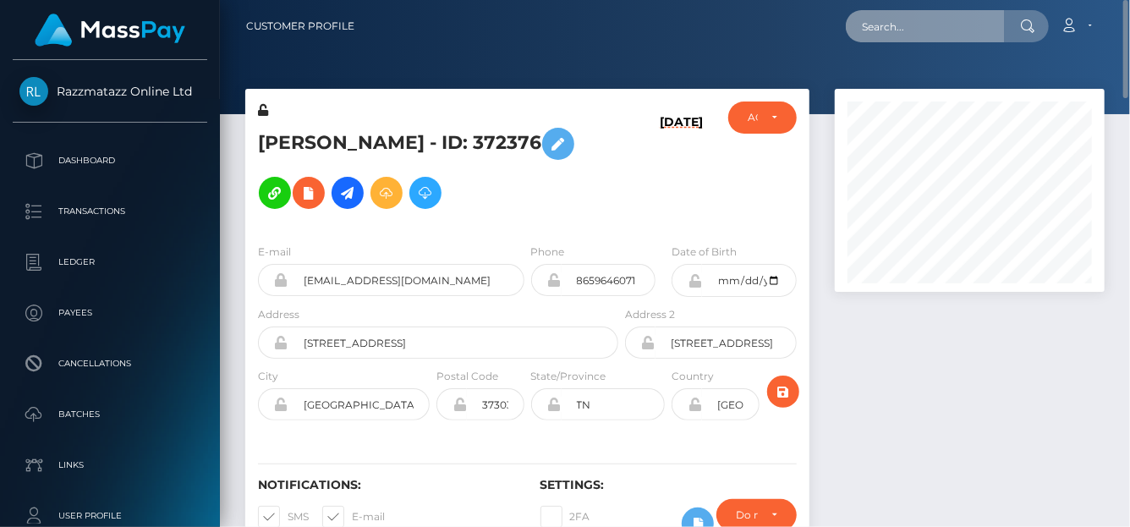
click at [865, 25] on input "text" at bounding box center [925, 26] width 159 height 32
paste input "[EMAIL_ADDRESS][PERSON_NAME][DOMAIN_NAME]"
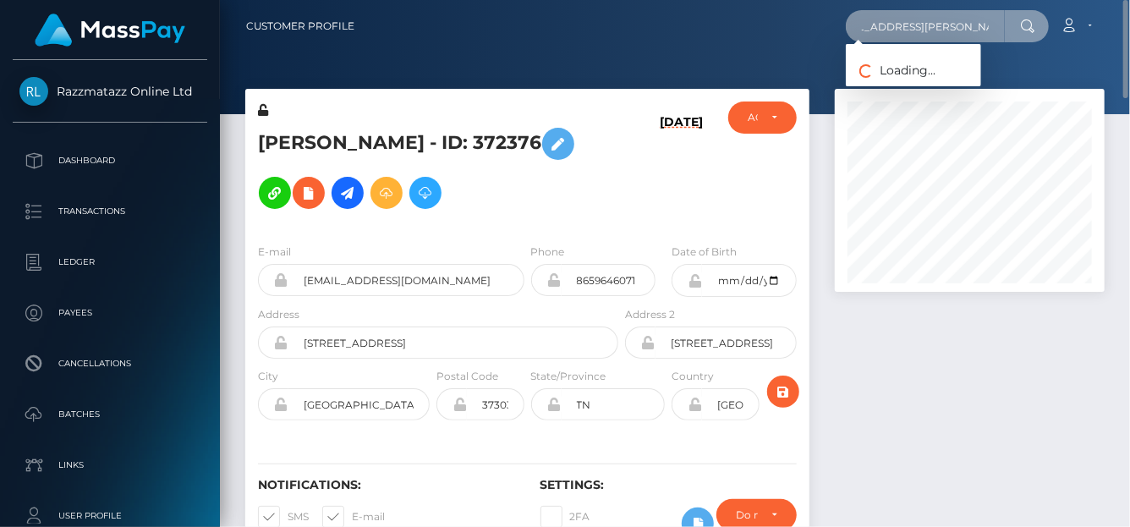
type input "[EMAIL_ADDRESS][PERSON_NAME][DOMAIN_NAME]"
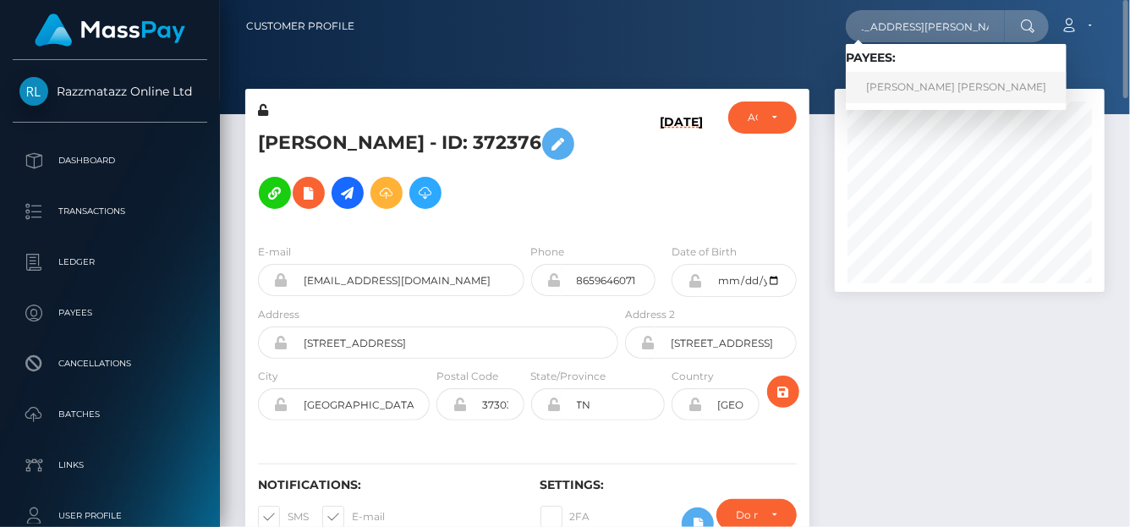
click at [896, 82] on link "[PERSON_NAME] [PERSON_NAME]" at bounding box center [956, 87] width 221 height 31
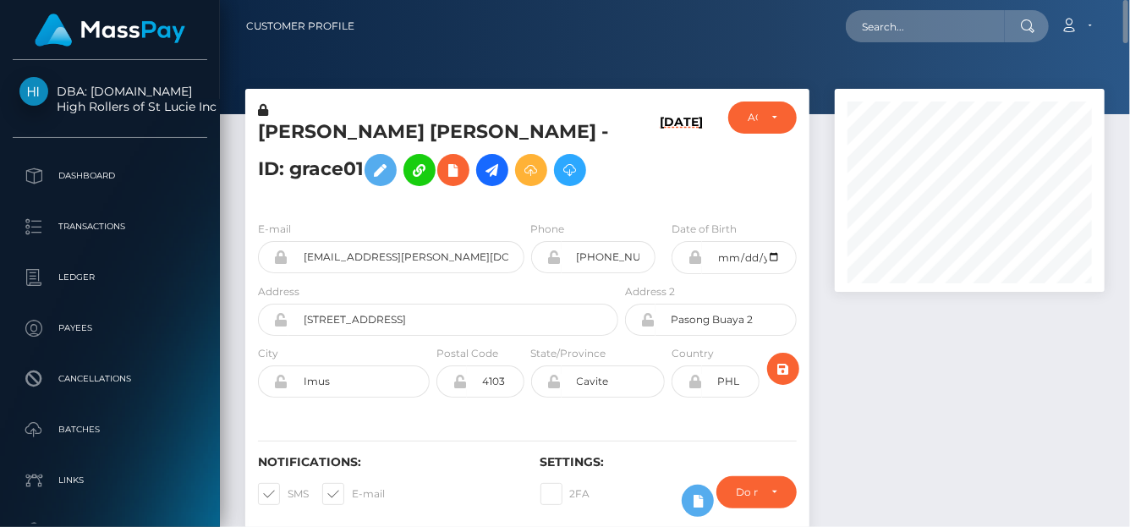
drag, startPoint x: 894, startPoint y: 47, endPoint x: 892, endPoint y: 23, distance: 23.7
click at [893, 42] on nav "Customer Profile Loading... Loading... Account" at bounding box center [675, 26] width 910 height 52
click at [892, 23] on input "text" at bounding box center [925, 26] width 159 height 32
paste input "PNl4NRYrX3XAFzjdMdj69vzYLlo2"
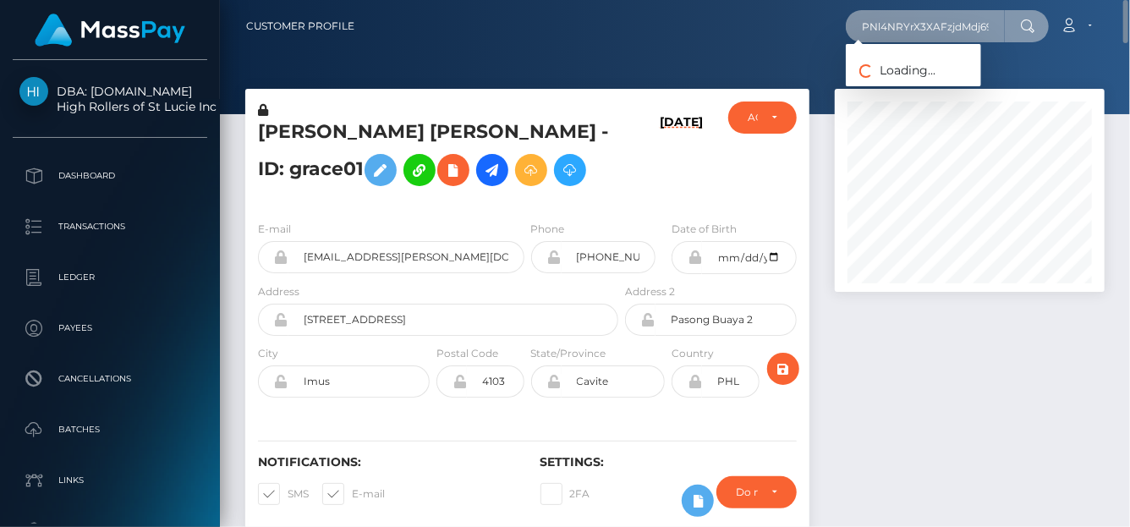
scroll to position [0, 42]
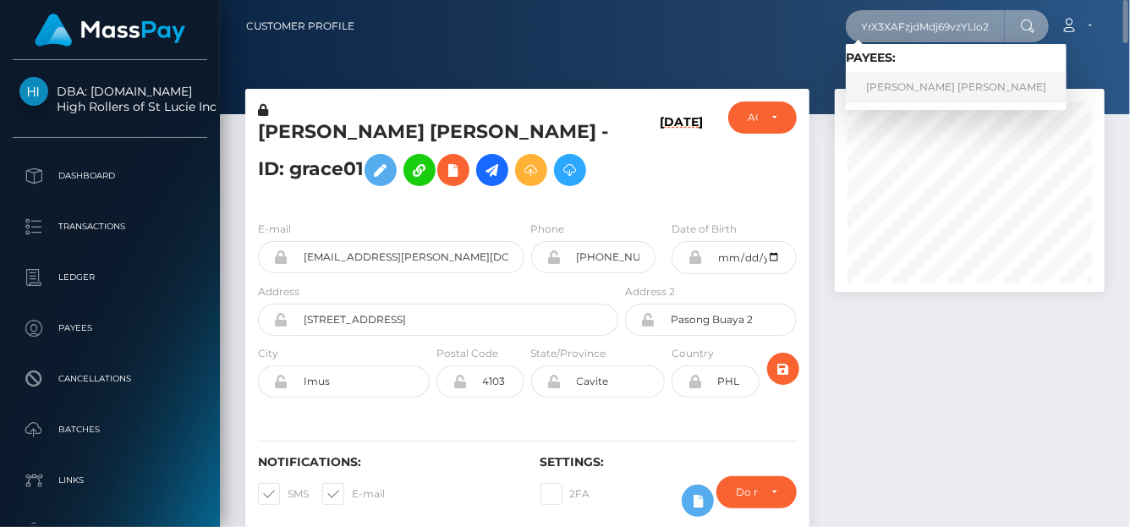
type input "PNl4NRYrX3XAFzjdMdj69vzYLlo2"
click at [883, 78] on link "MARIA JOSE RUIZ CADAVID" at bounding box center [956, 87] width 221 height 31
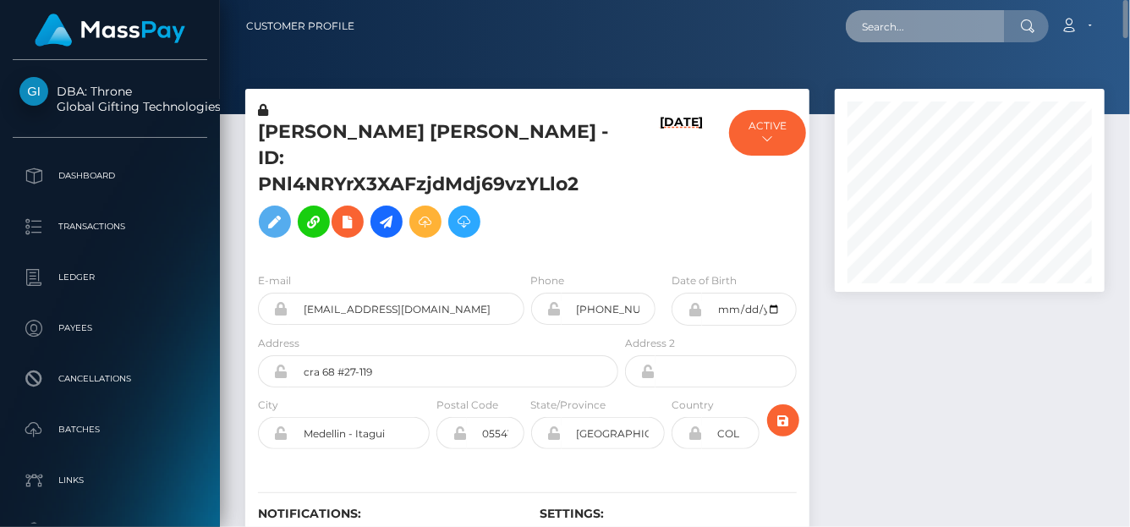
click at [873, 25] on input "text" at bounding box center [925, 26] width 159 height 32
paste input "doodly881@gmail.com"
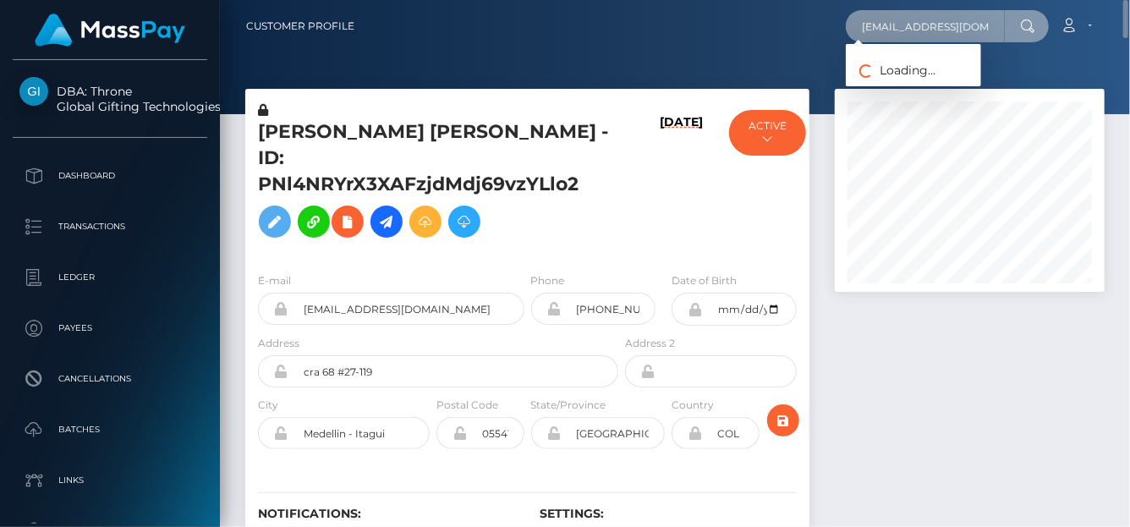
type input "doodly881@gmail.com"
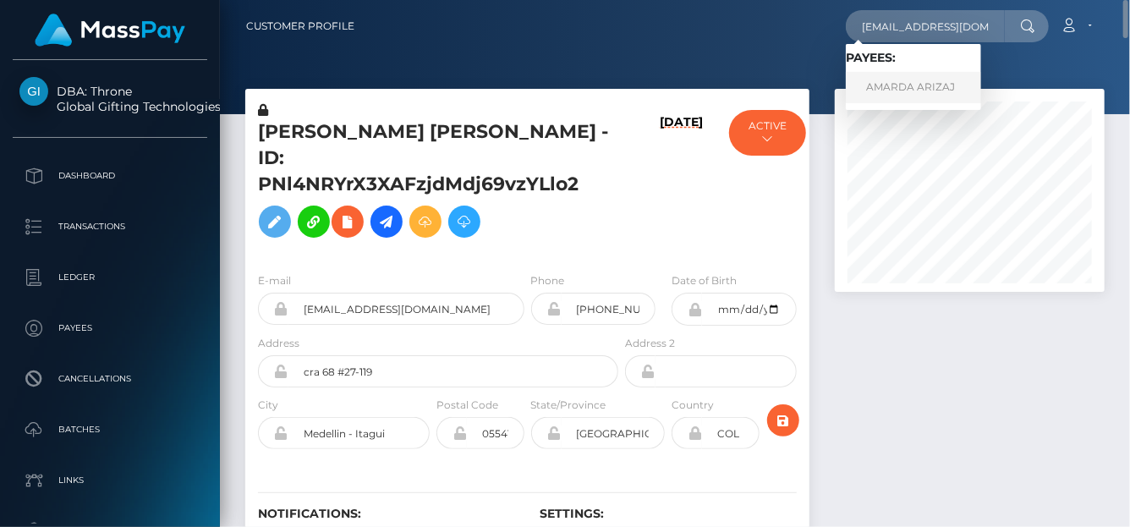
click at [880, 94] on link "AMARDA ARIZAJ" at bounding box center [913, 87] width 135 height 31
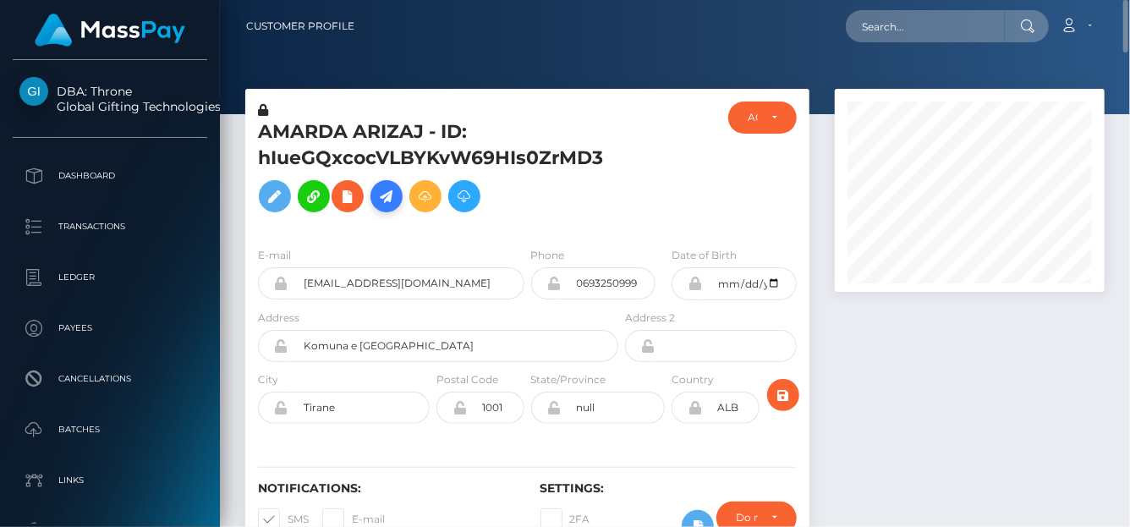
click at [387, 203] on icon at bounding box center [386, 196] width 20 height 21
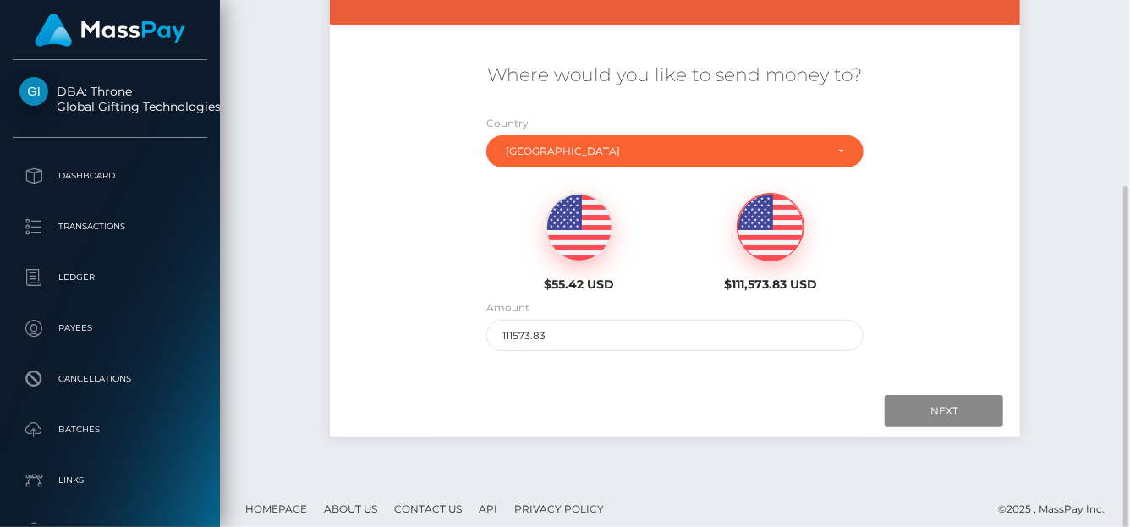
scroll to position [264, 0]
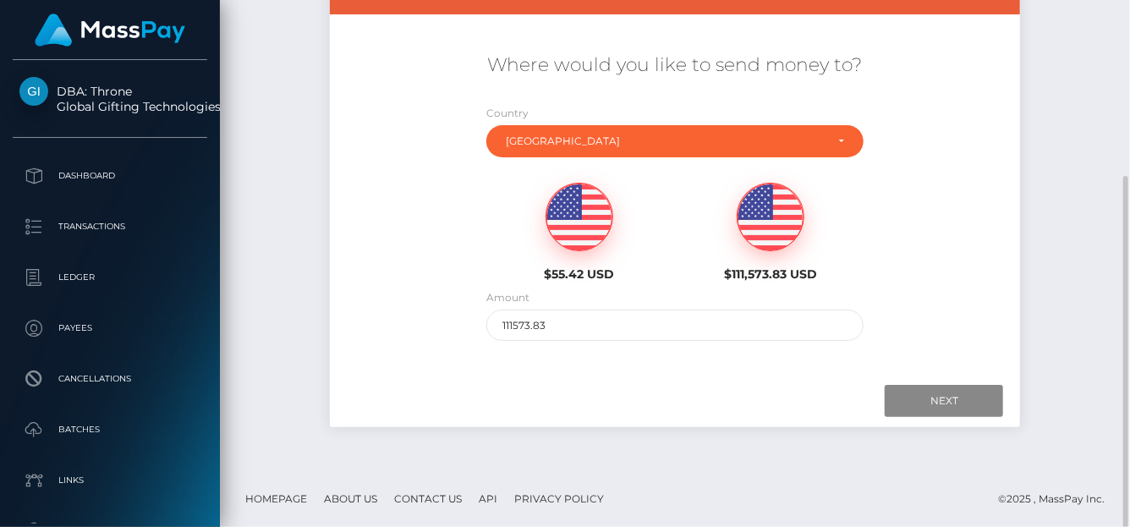
click at [594, 239] on img at bounding box center [579, 217] width 66 height 68
type input "55.42"
click at [893, 403] on input "Next" at bounding box center [943, 401] width 118 height 32
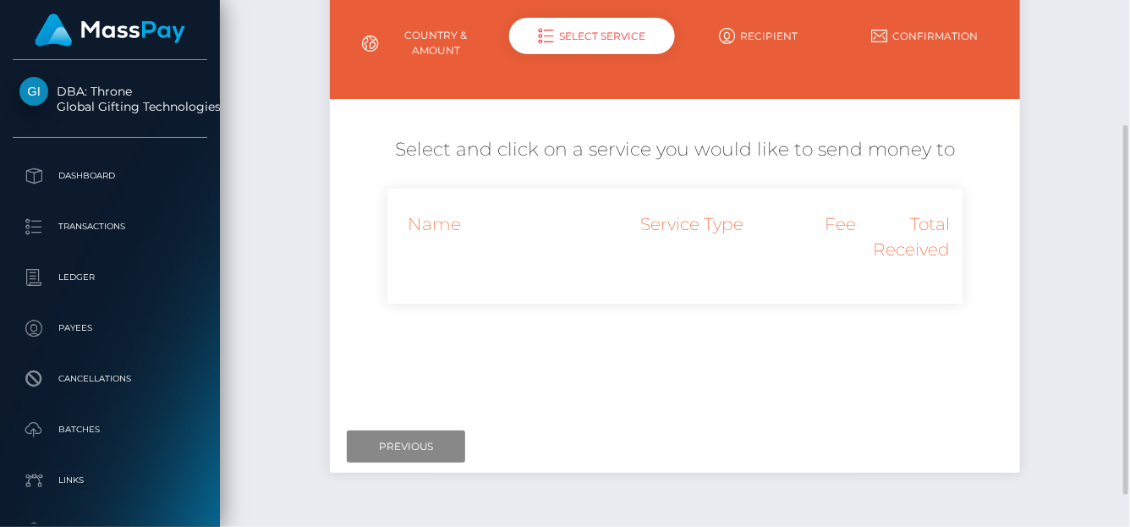
scroll to position [0, 0]
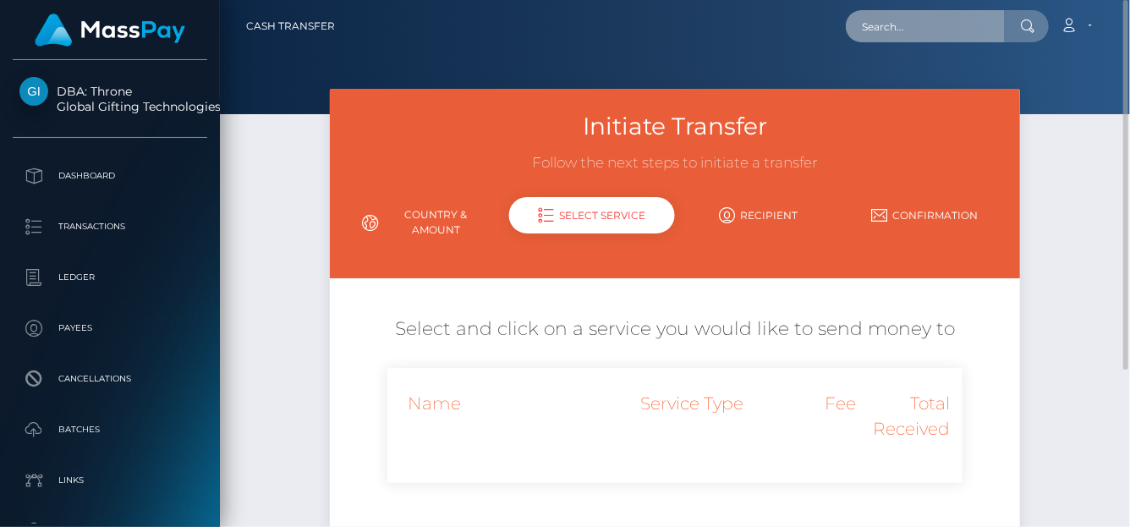
click at [889, 25] on input "text" at bounding box center [925, 26] width 159 height 32
paste input "[PERSON_NAME][EMAIL_ADDRESS][PERSON_NAME][DOMAIN_NAME]"
drag, startPoint x: 961, startPoint y: 27, endPoint x: 942, endPoint y: 30, distance: 18.8
click at [958, 29] on input "conwell.lydia@icloud.com" at bounding box center [925, 26] width 159 height 32
drag, startPoint x: 868, startPoint y: 23, endPoint x: 1127, endPoint y: 30, distance: 258.9
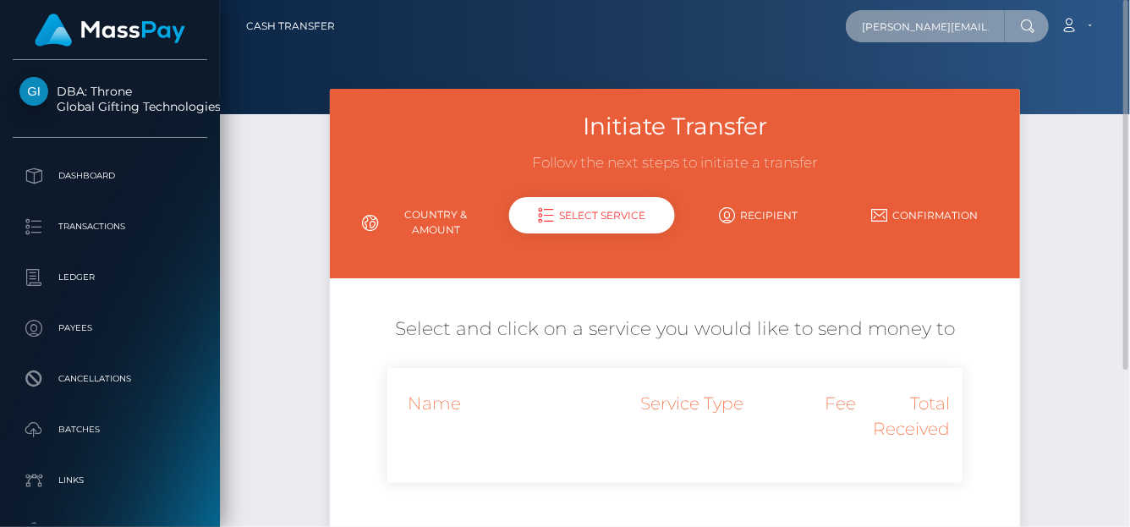
click at [1128, 30] on nav "Cash Transfer conwell.lydia@icloud.com Loading... Loading..." at bounding box center [675, 26] width 910 height 52
type input "c"
paste input "1054025"
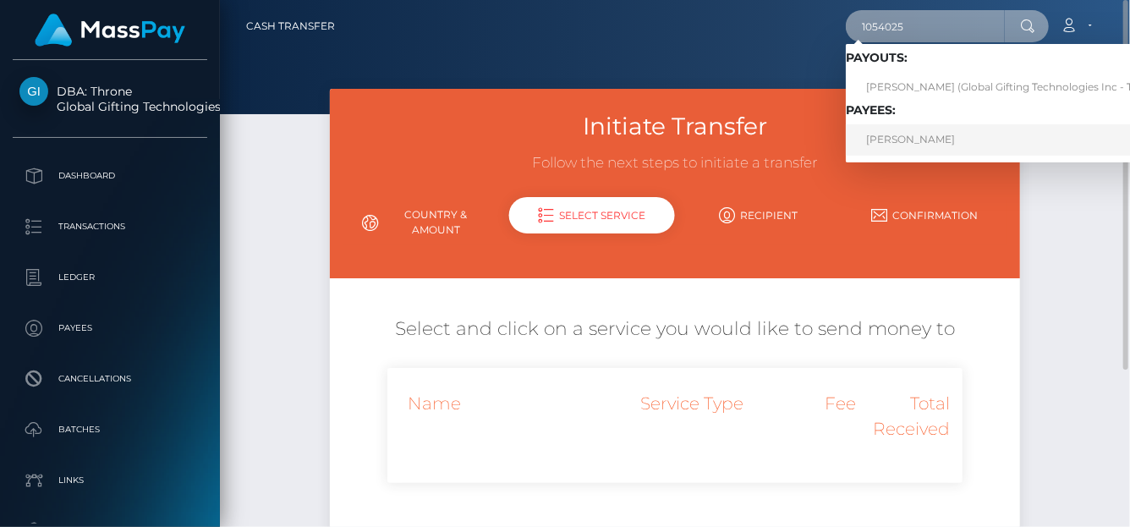
type input "1054025"
click at [959, 136] on link "Lydia Conwell" at bounding box center [1016, 139] width 341 height 31
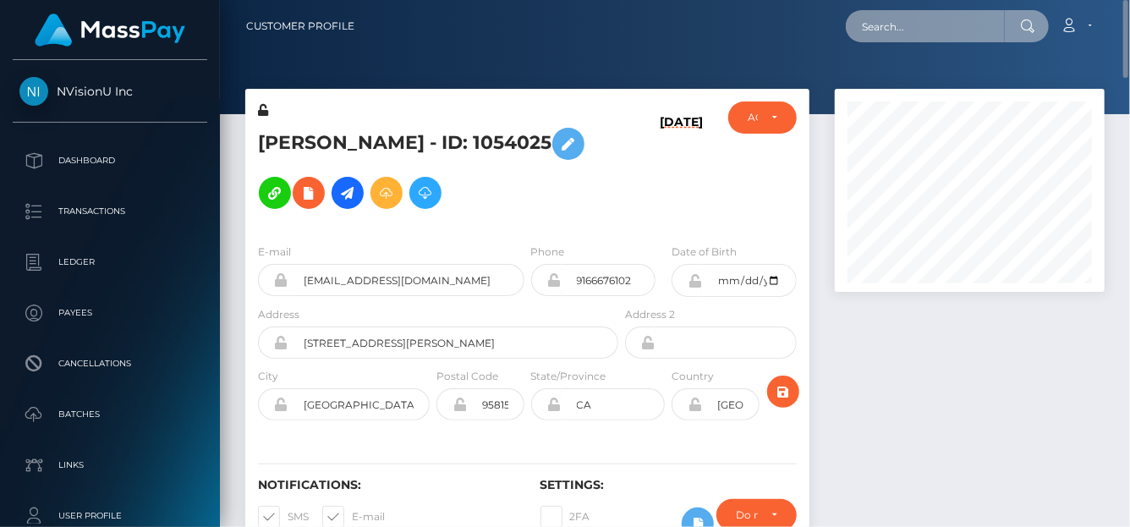
click at [860, 34] on input "text" at bounding box center [925, 26] width 159 height 32
paste input "394043687392256000"
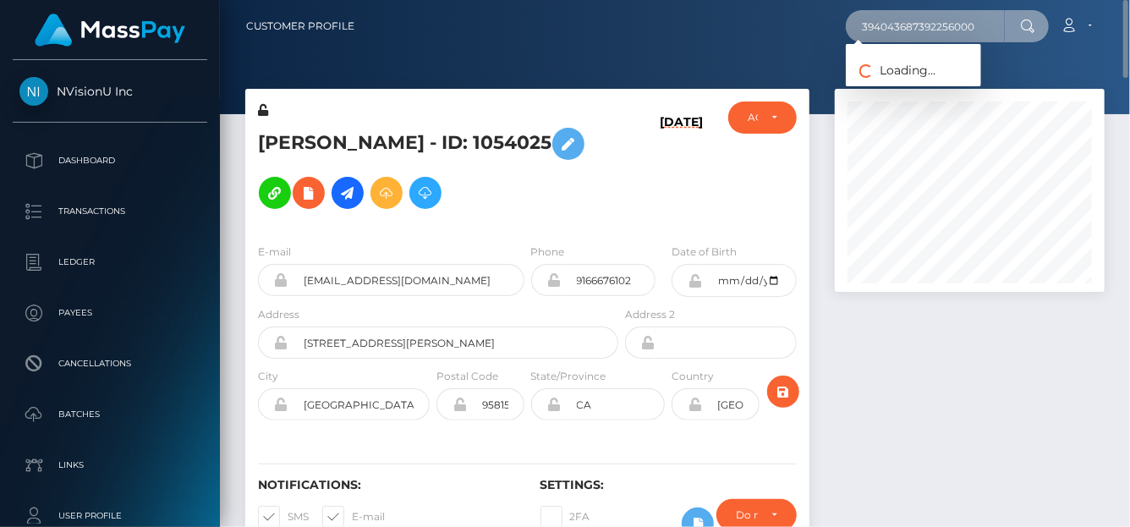
type input "394043687392256000"
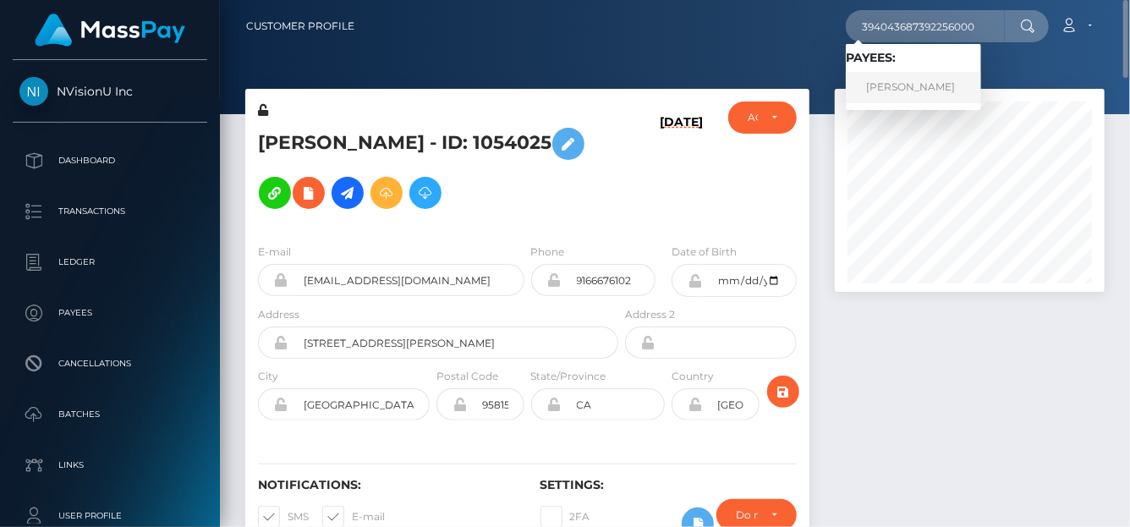
click at [890, 90] on link "ANASTASIIA SHVETSOVA" at bounding box center [913, 87] width 135 height 31
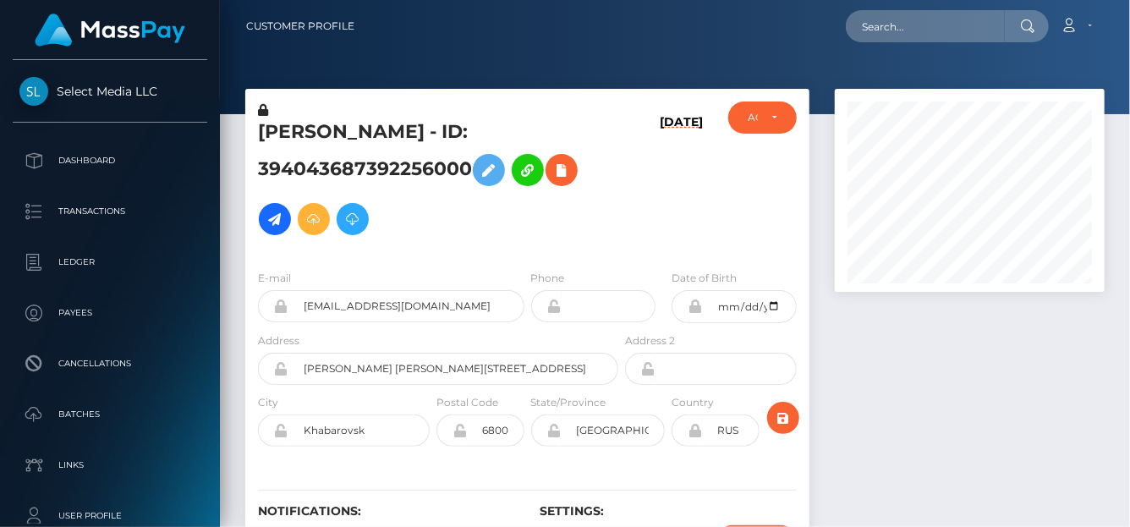
scroll to position [203, 270]
click at [570, 179] on icon at bounding box center [561, 170] width 20 height 21
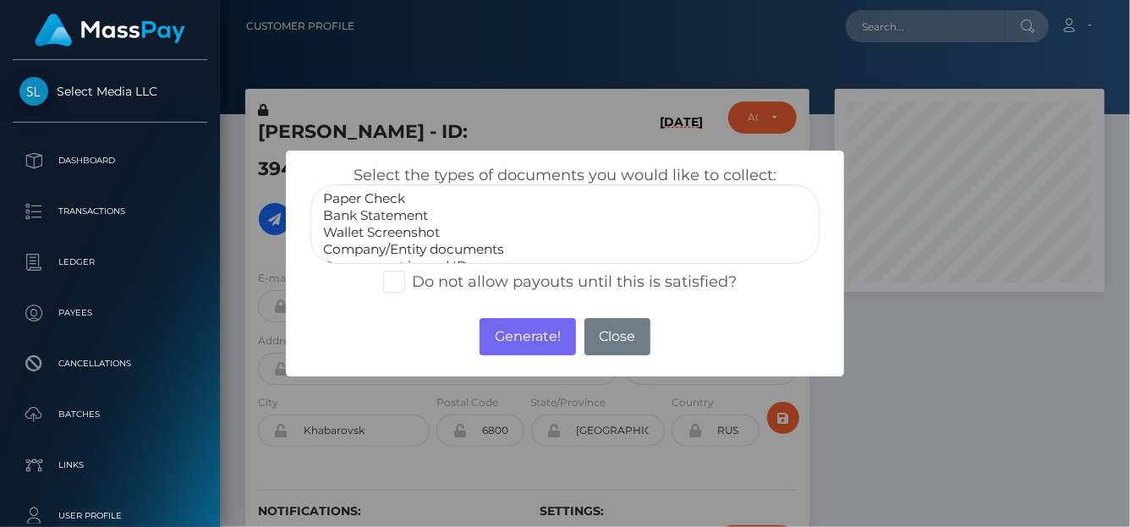
scroll to position [33, 0]
select select "Miscellaneous"
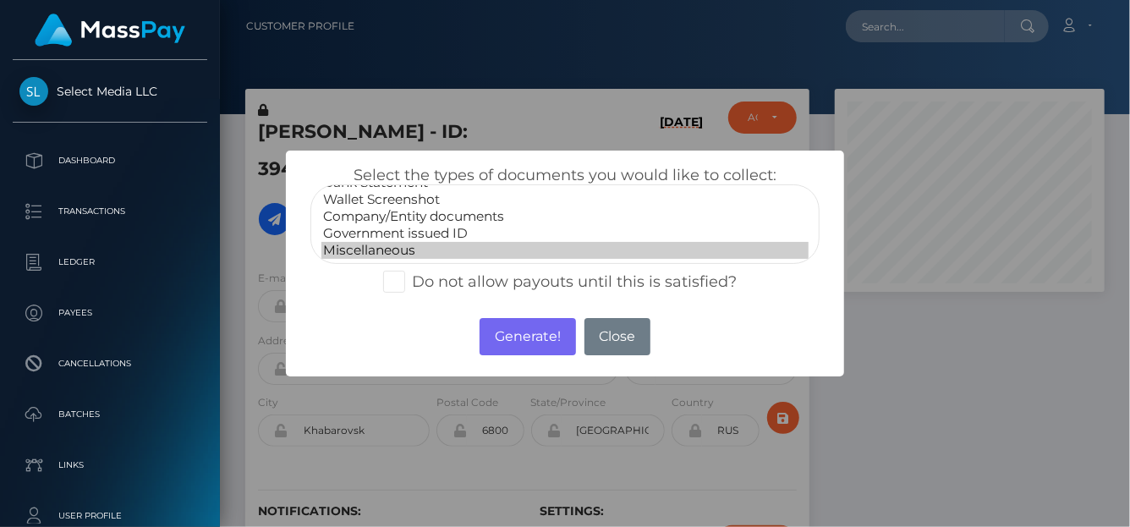
click at [384, 245] on option "Miscellaneous" at bounding box center [564, 250] width 487 height 17
click at [492, 344] on button "Generate!" at bounding box center [527, 336] width 96 height 37
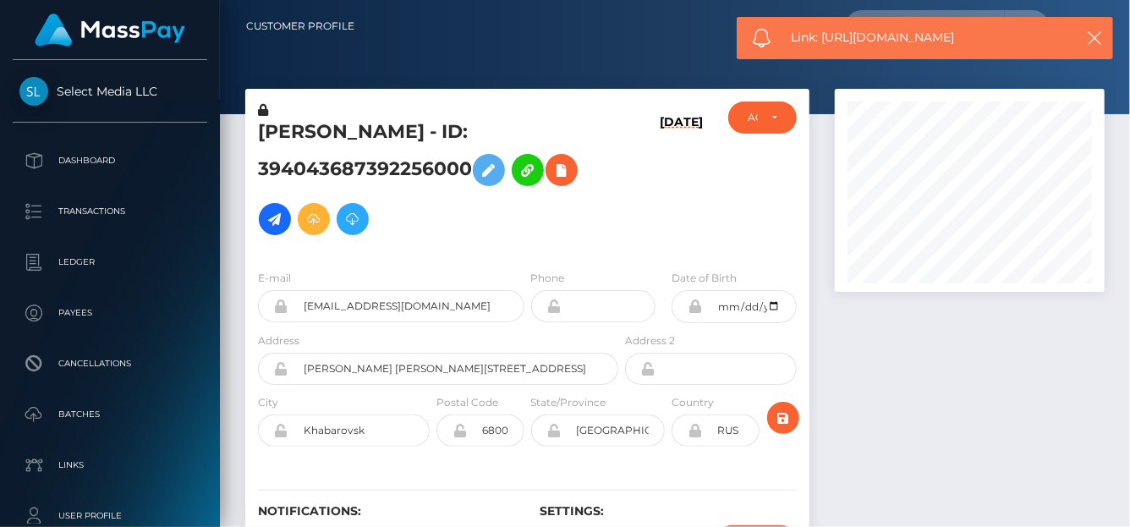
drag, startPoint x: 988, startPoint y: 42, endPoint x: 823, endPoint y: 32, distance: 165.2
click at [823, 32] on span "Link: https://l.maspay.io/YhdJU" at bounding box center [926, 38] width 271 height 18
copy span "https://l.maspay.io/YhdJU"
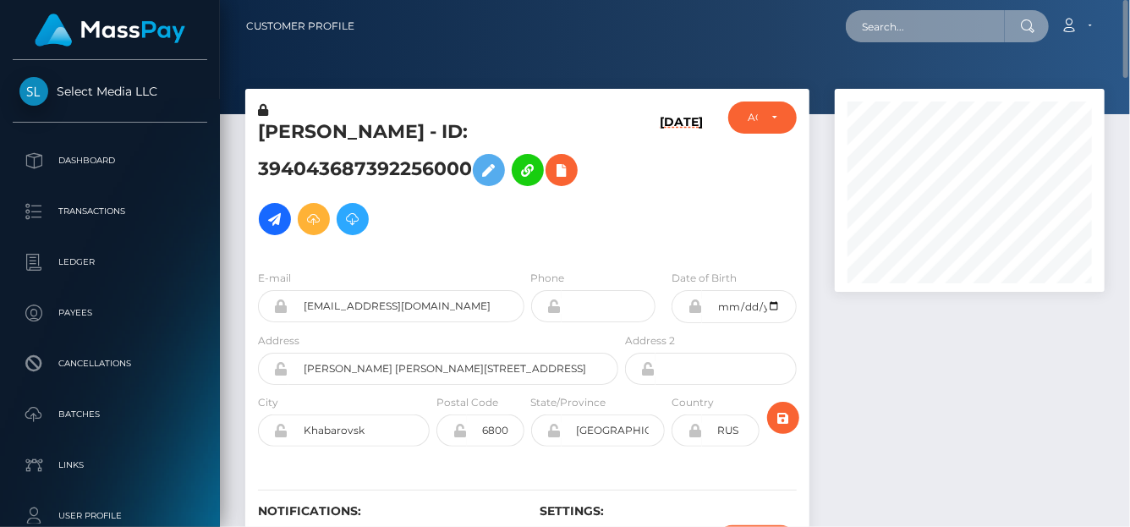
click at [890, 25] on input "text" at bounding box center [925, 26] width 159 height 32
paste input "735511092553330689"
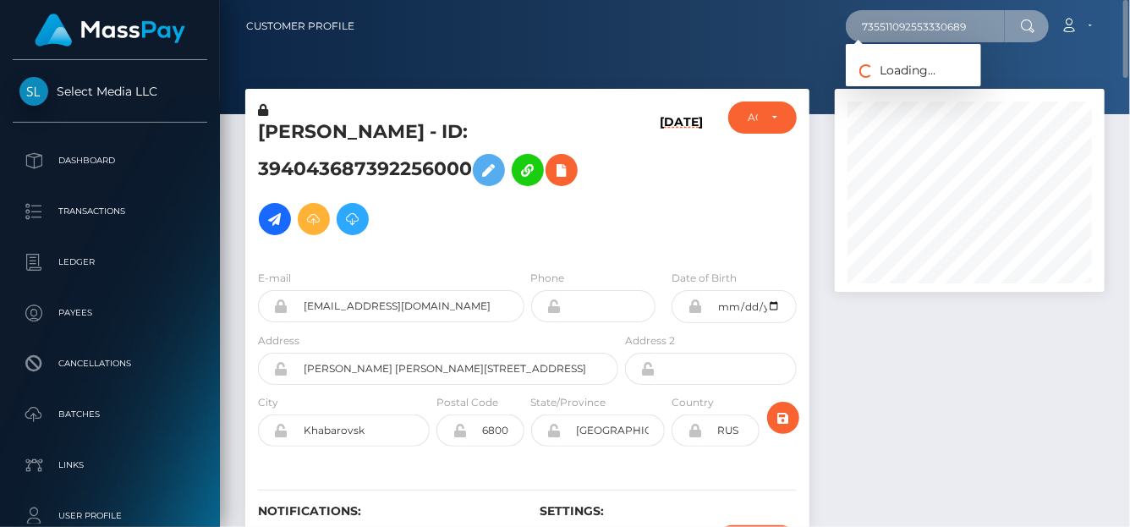
type input "735511092553330689"
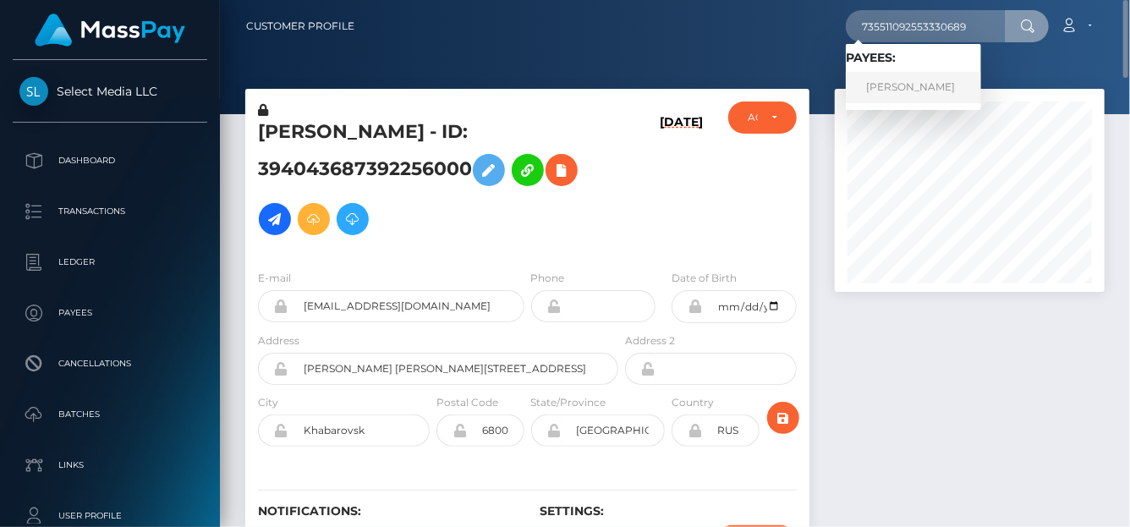
click at [884, 96] on link "[PERSON_NAME]" at bounding box center [913, 87] width 135 height 31
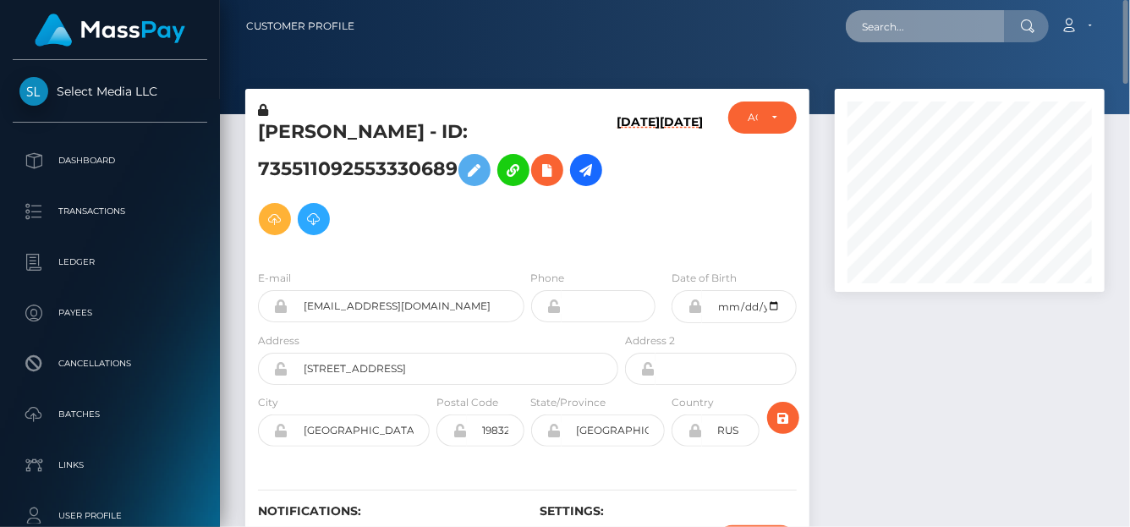
click at [880, 32] on input "text" at bounding box center [925, 26] width 159 height 32
paste input "[EMAIL_ADDRESS][DOMAIN_NAME]"
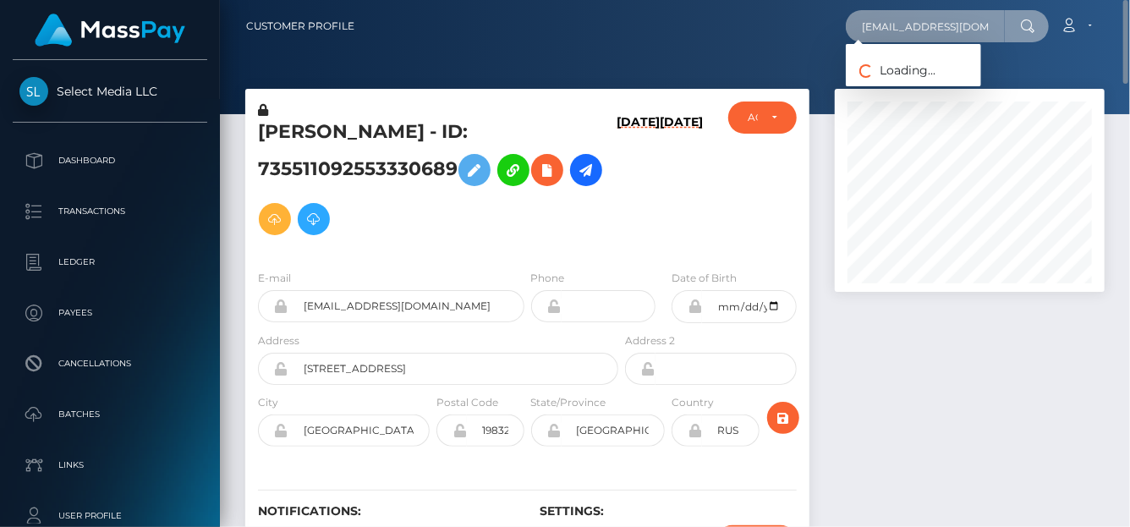
type input "[EMAIL_ADDRESS][DOMAIN_NAME]"
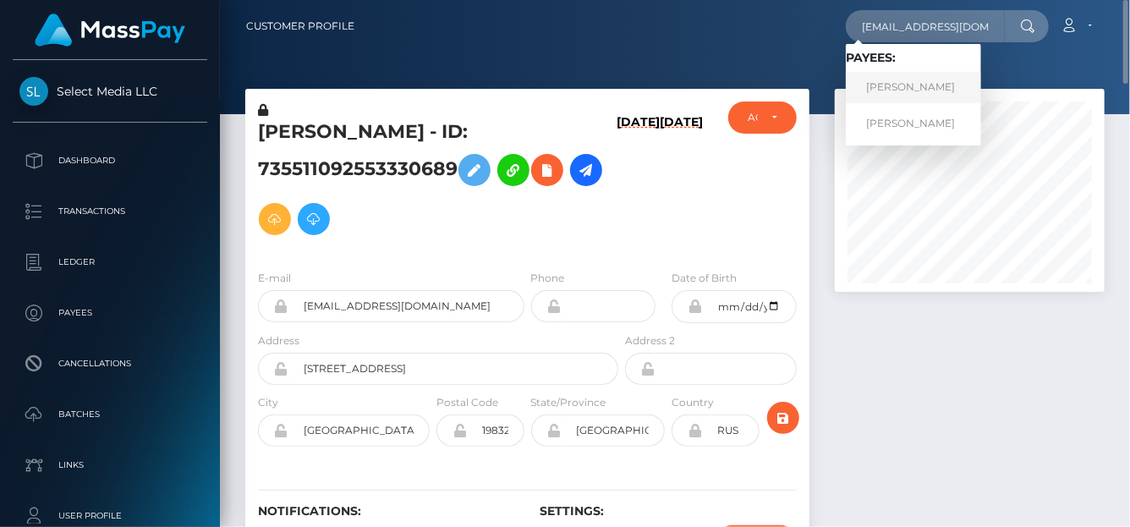
click at [887, 88] on link "[PERSON_NAME]" at bounding box center [913, 87] width 135 height 31
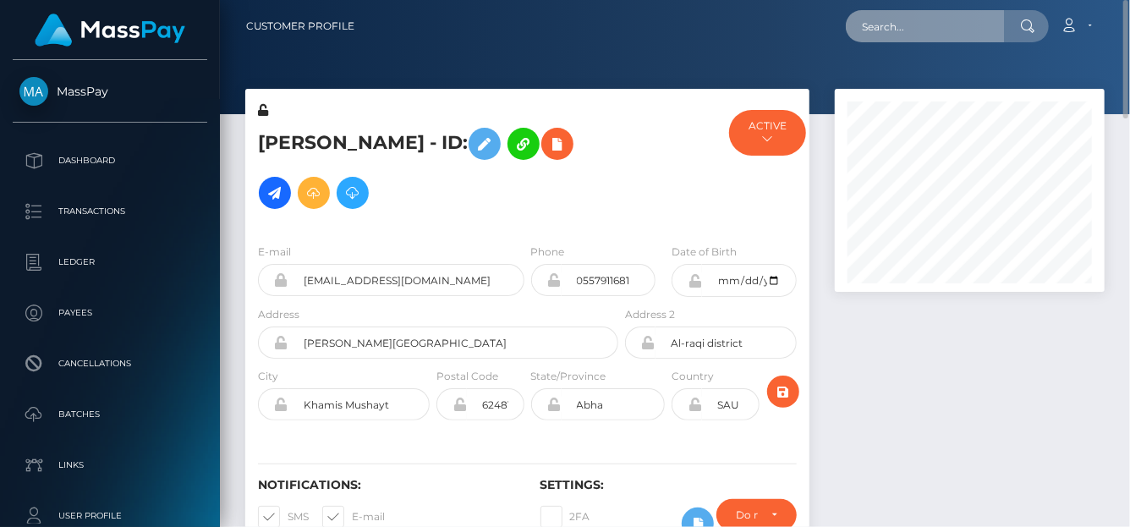
click at [888, 15] on input "text" at bounding box center [925, 26] width 159 height 32
paste input "keet2999@gmail.com"
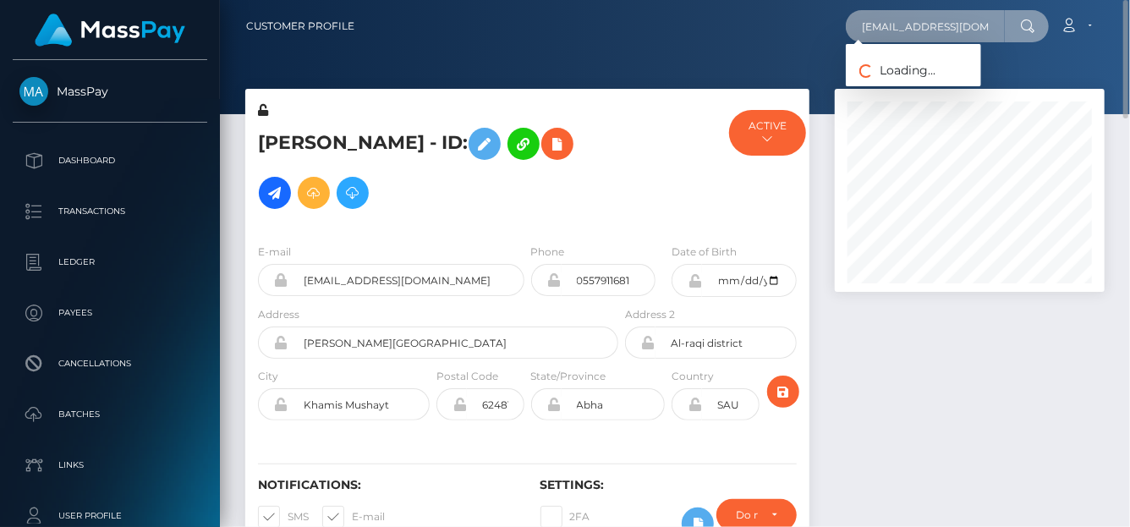
type input "keet2999@gmail.com"
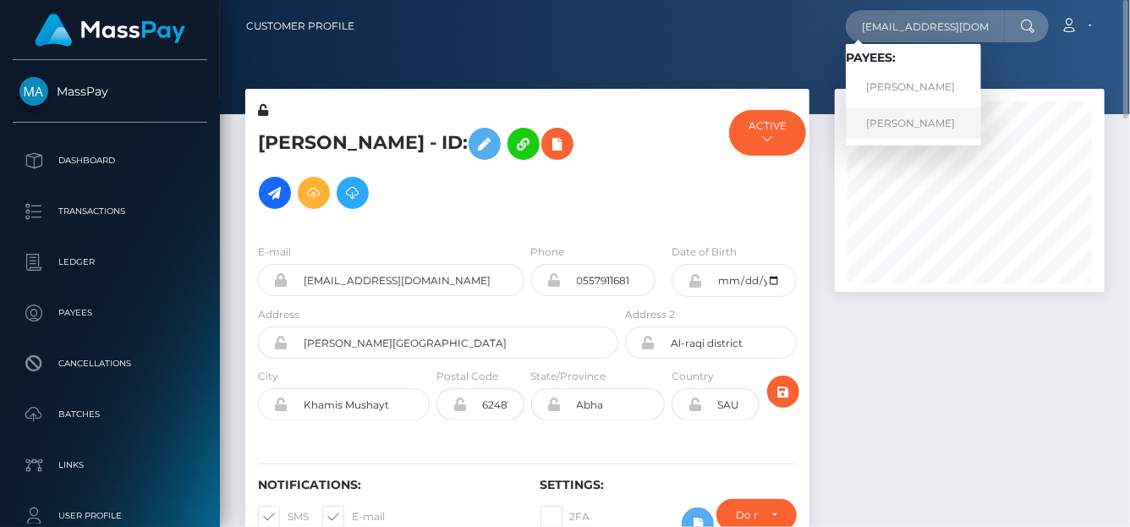
click at [907, 123] on link "[PERSON_NAME]" at bounding box center [913, 122] width 135 height 31
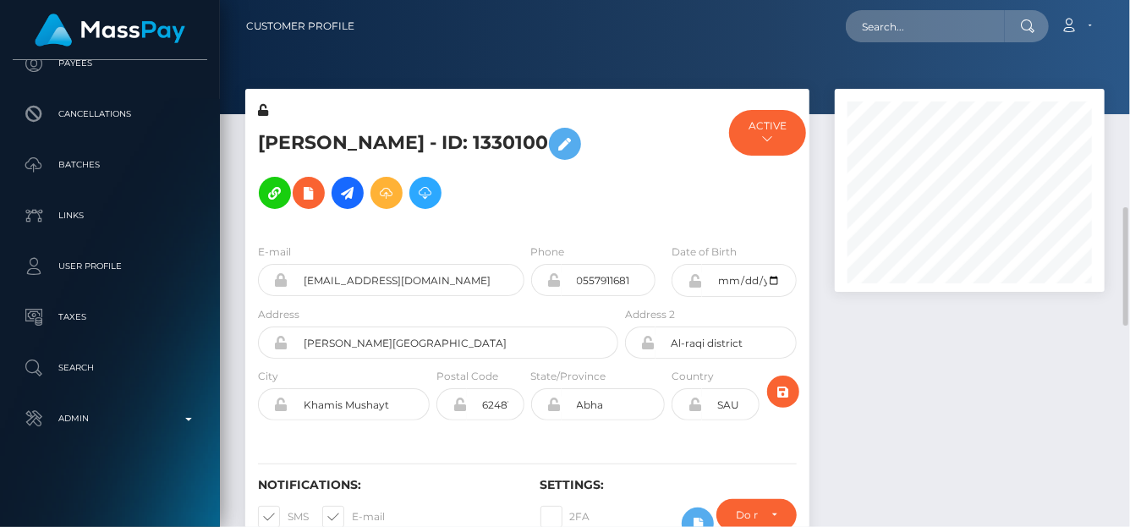
scroll to position [169, 0]
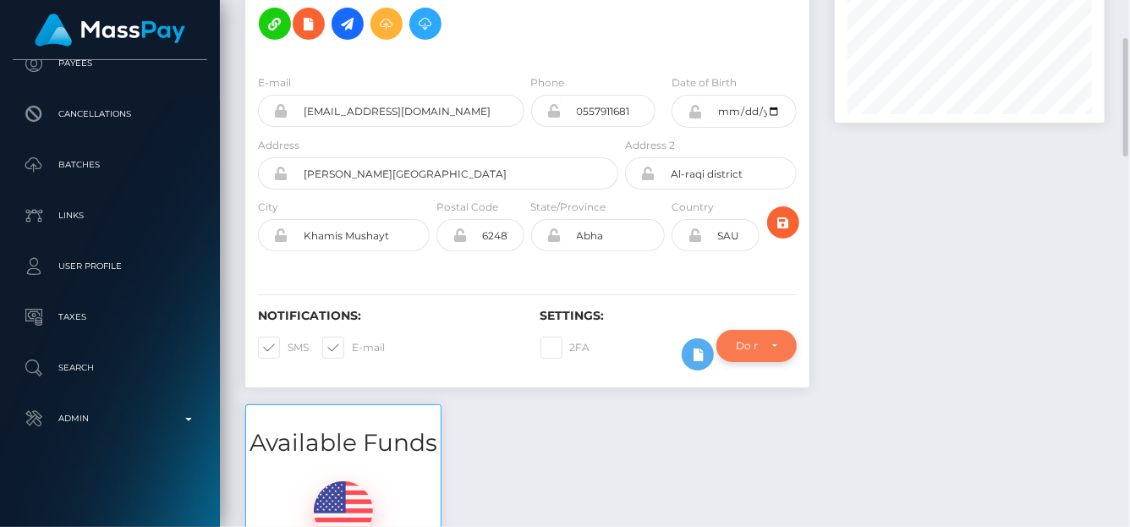
click at [780, 342] on div "Do not require" at bounding box center [756, 346] width 80 height 32
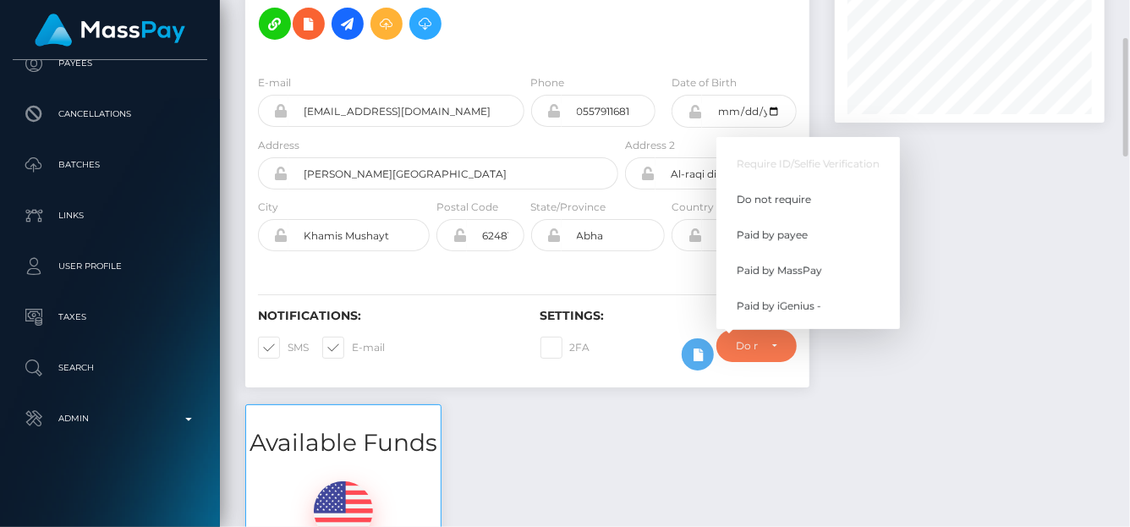
click at [982, 392] on div at bounding box center [969, 162] width 295 height 485
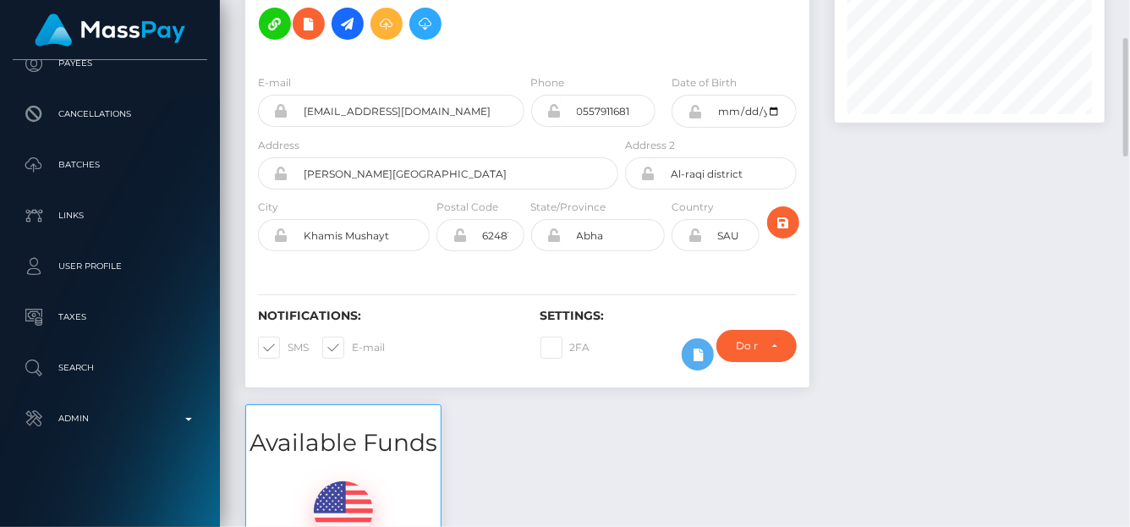
scroll to position [0, 0]
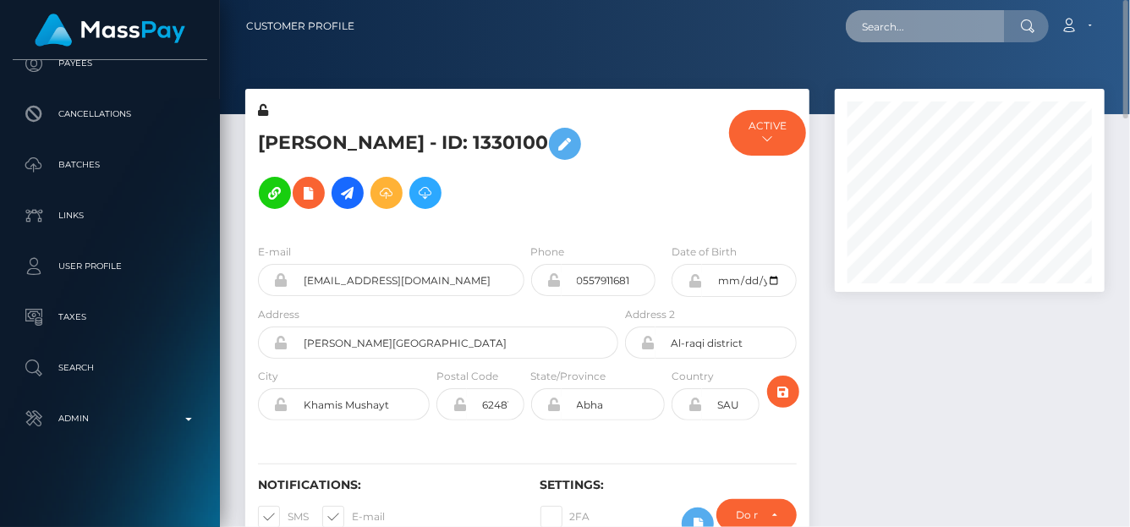
click at [884, 25] on input "text" at bounding box center [925, 26] width 159 height 32
paste input "4h6I7sbKCPd5aEItRabM3dQGO2F2"
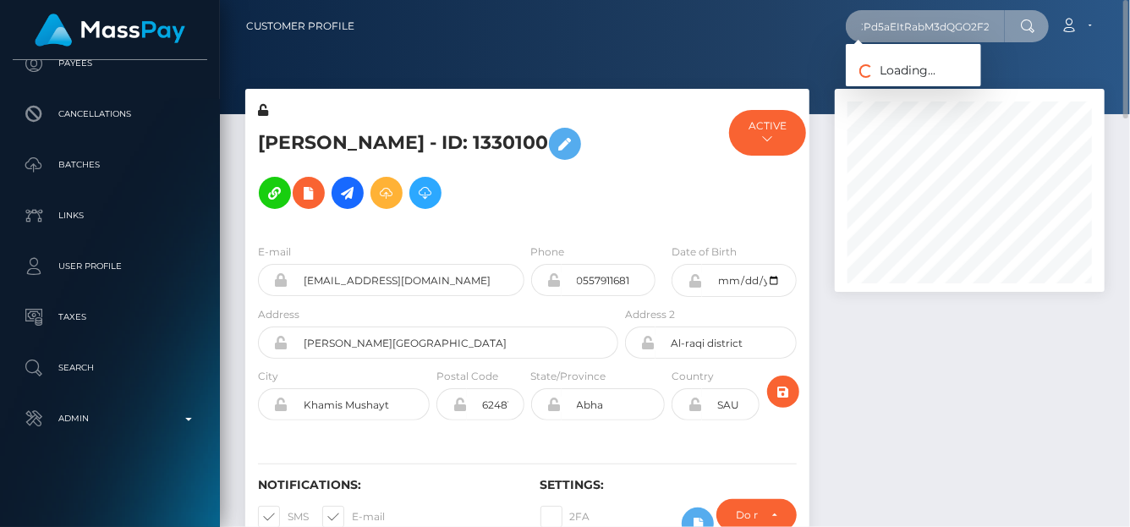
type input "4h6I7sbKCPd5aEItRabM3dQGO2F2"
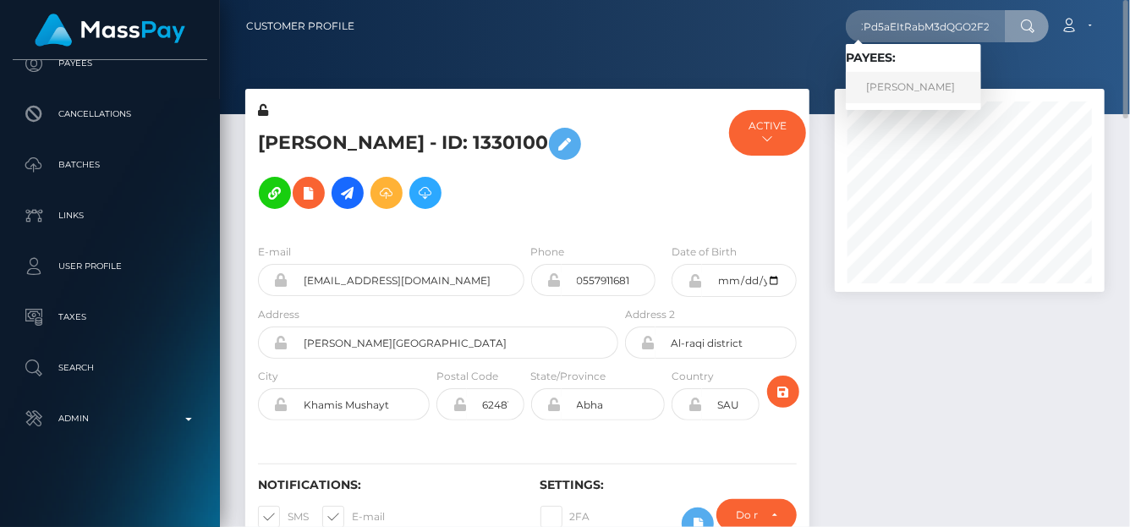
click at [895, 90] on link "PAM ANGELA ESPORLAS ESPARTINEZ" at bounding box center [913, 87] width 135 height 31
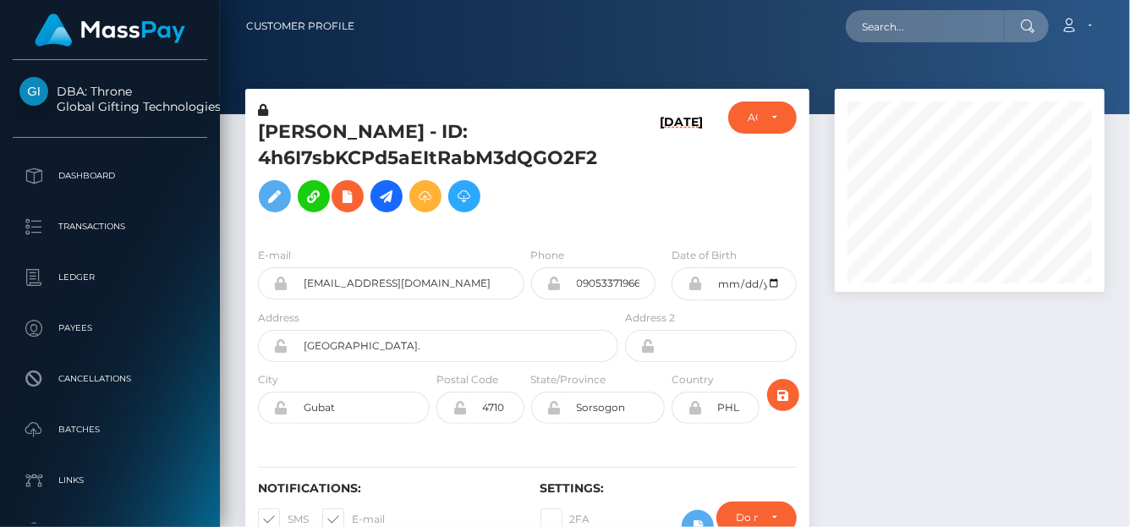
scroll to position [203, 270]
click at [950, 36] on input "text" at bounding box center [925, 26] width 159 height 32
paste input "1330100"
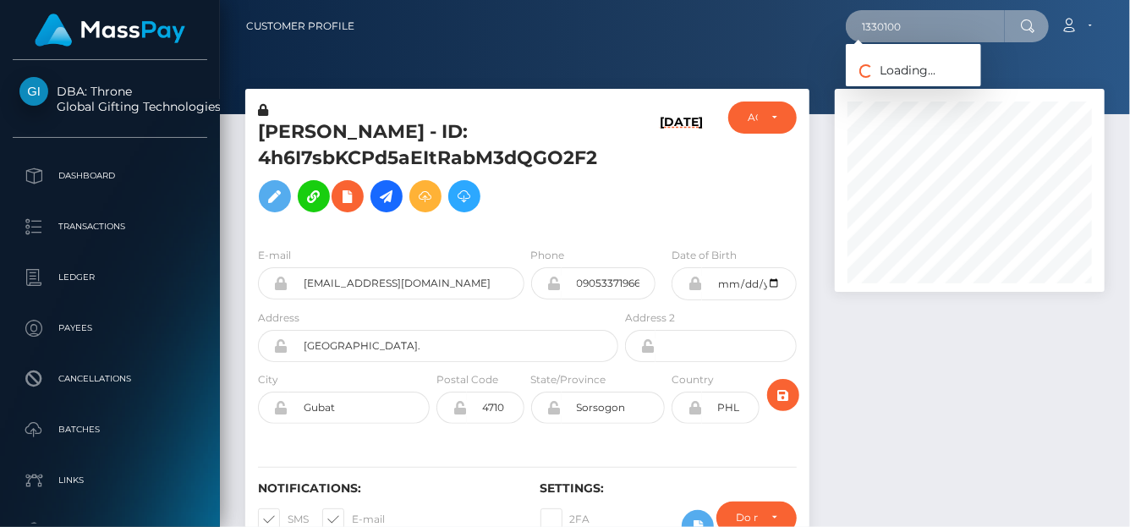
type input "1330100"
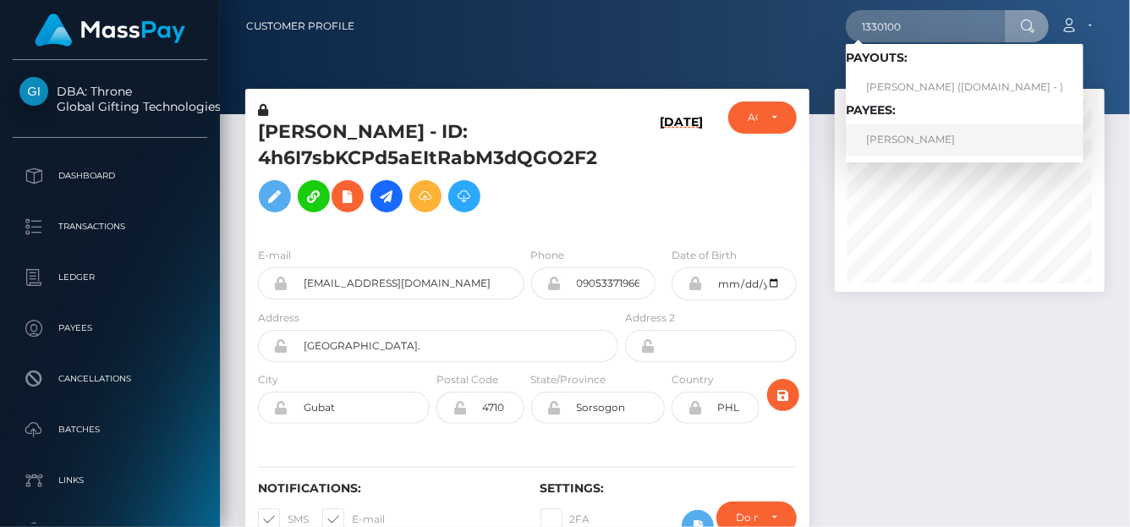
click at [912, 131] on link "[PERSON_NAME]" at bounding box center [965, 139] width 238 height 31
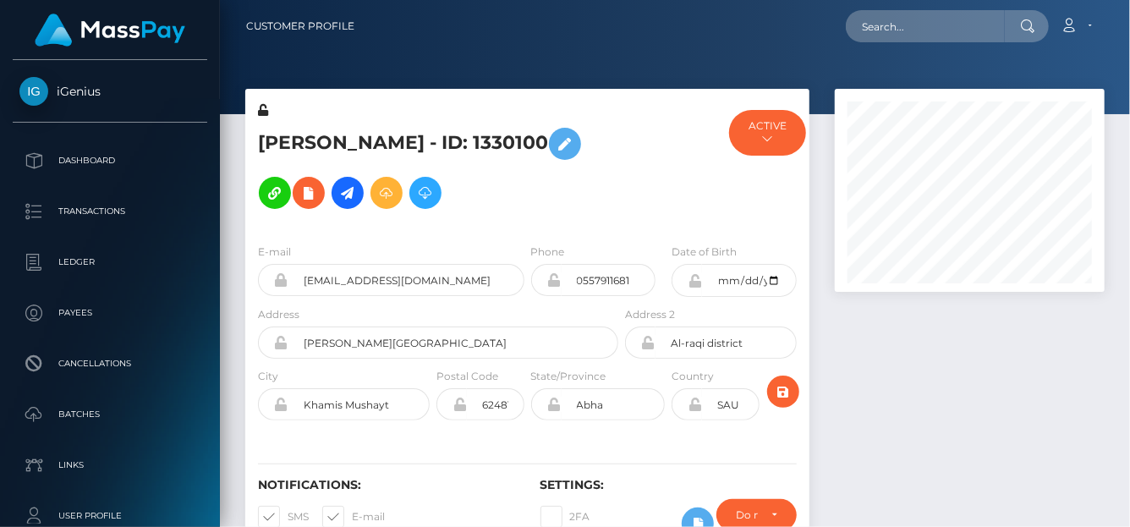
scroll to position [203, 270]
click at [304, 189] on icon at bounding box center [308, 193] width 20 height 21
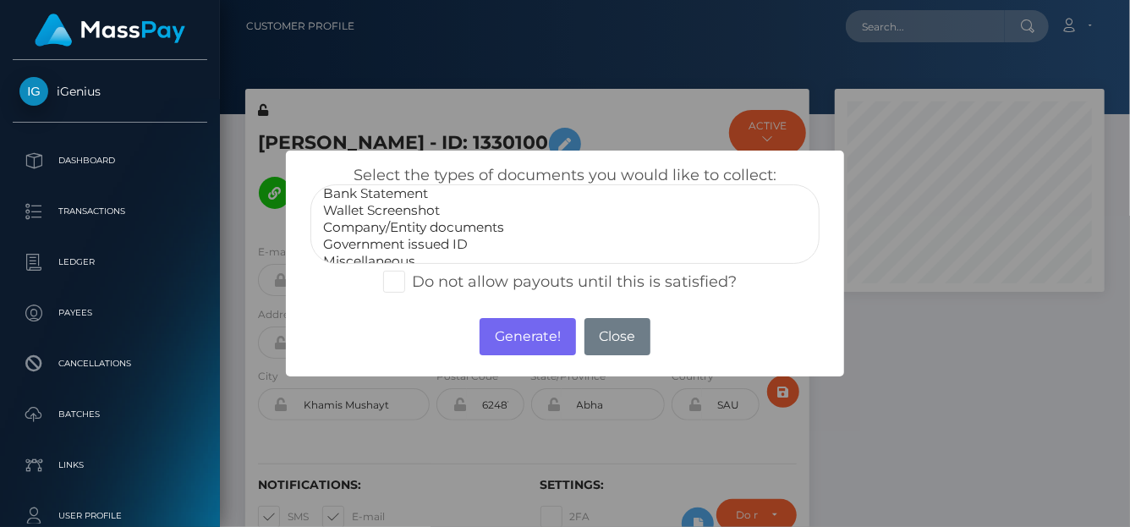
scroll to position [33, 0]
select select "Government issued ID"
click at [430, 232] on option "Government issued ID" at bounding box center [564, 233] width 487 height 17
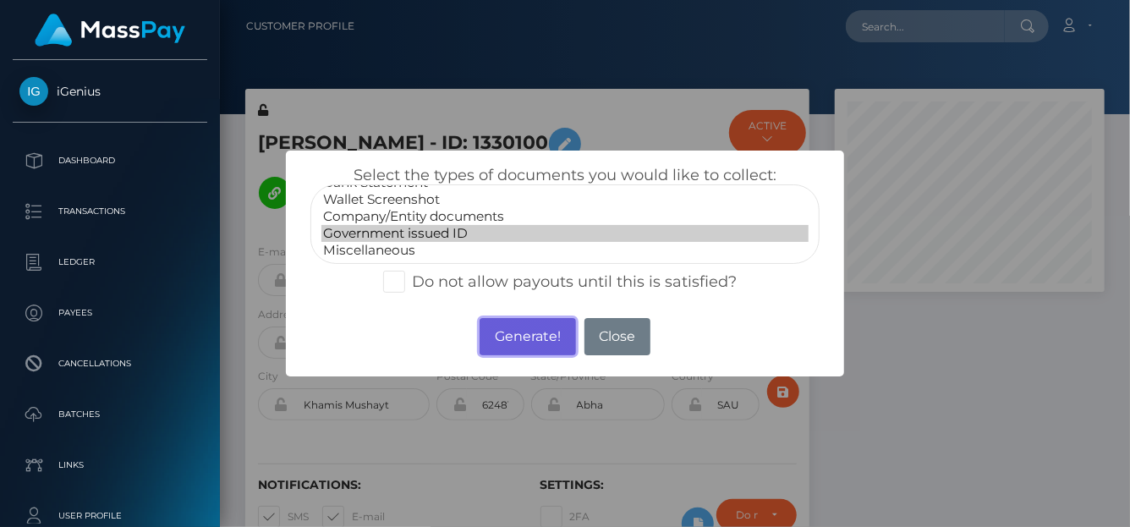
click at [506, 331] on button "Generate!" at bounding box center [527, 336] width 96 height 37
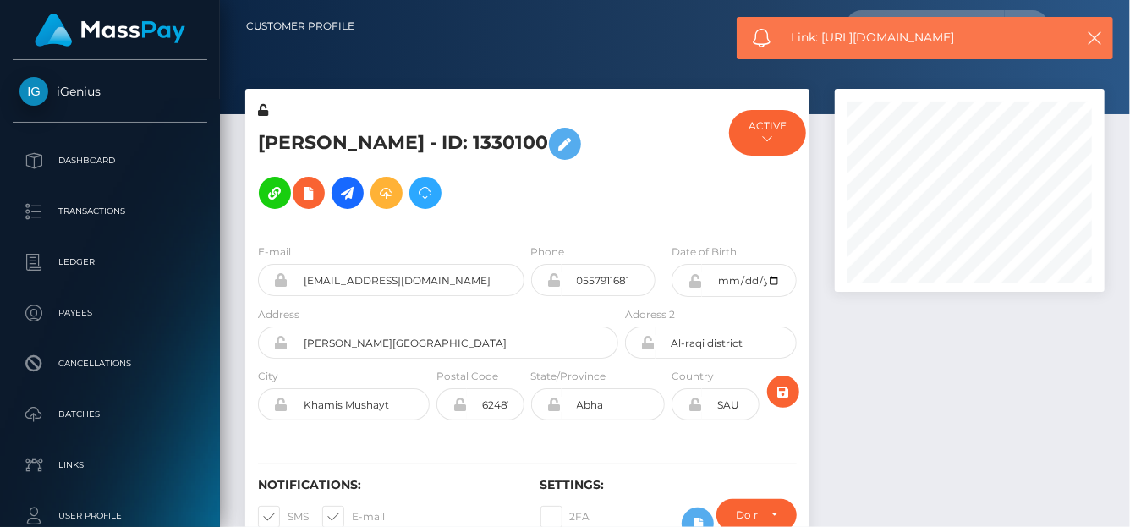
drag, startPoint x: 989, startPoint y: 39, endPoint x: 877, endPoint y: 43, distance: 112.5
click at [877, 43] on span "Link: [URL][DOMAIN_NAME]" at bounding box center [926, 38] width 271 height 18
drag, startPoint x: 821, startPoint y: 40, endPoint x: 999, endPoint y: 37, distance: 177.6
click at [999, 37] on span "Link: [URL][DOMAIN_NAME]" at bounding box center [926, 38] width 271 height 18
copy span "[URL][DOMAIN_NAME]"
